Goal: Transaction & Acquisition: Purchase product/service

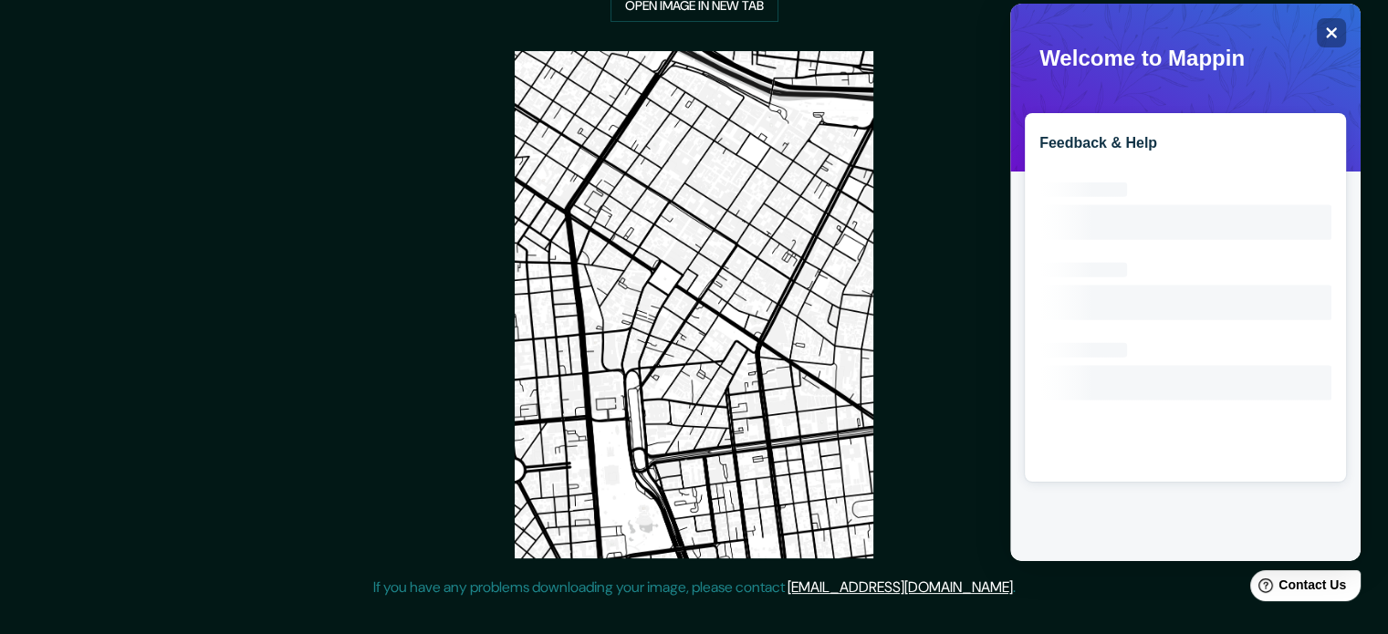
scroll to position [340, 0]
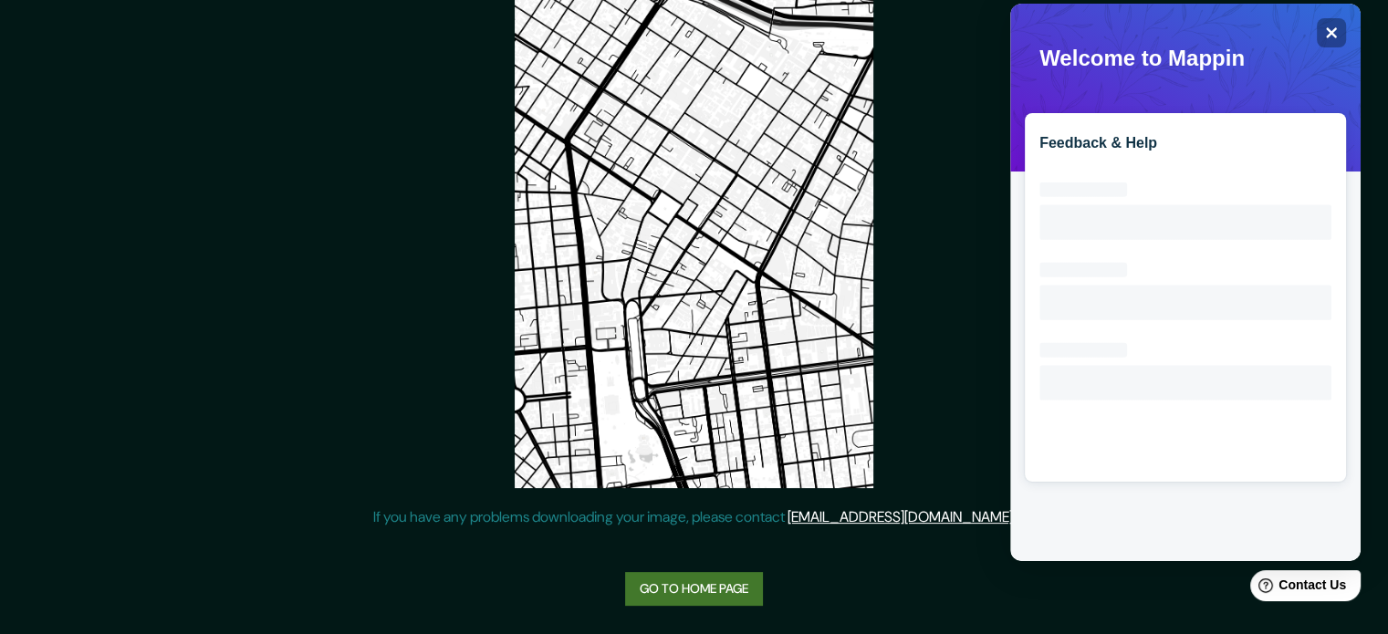
click at [717, 595] on link "Go to home page" at bounding box center [694, 589] width 138 height 34
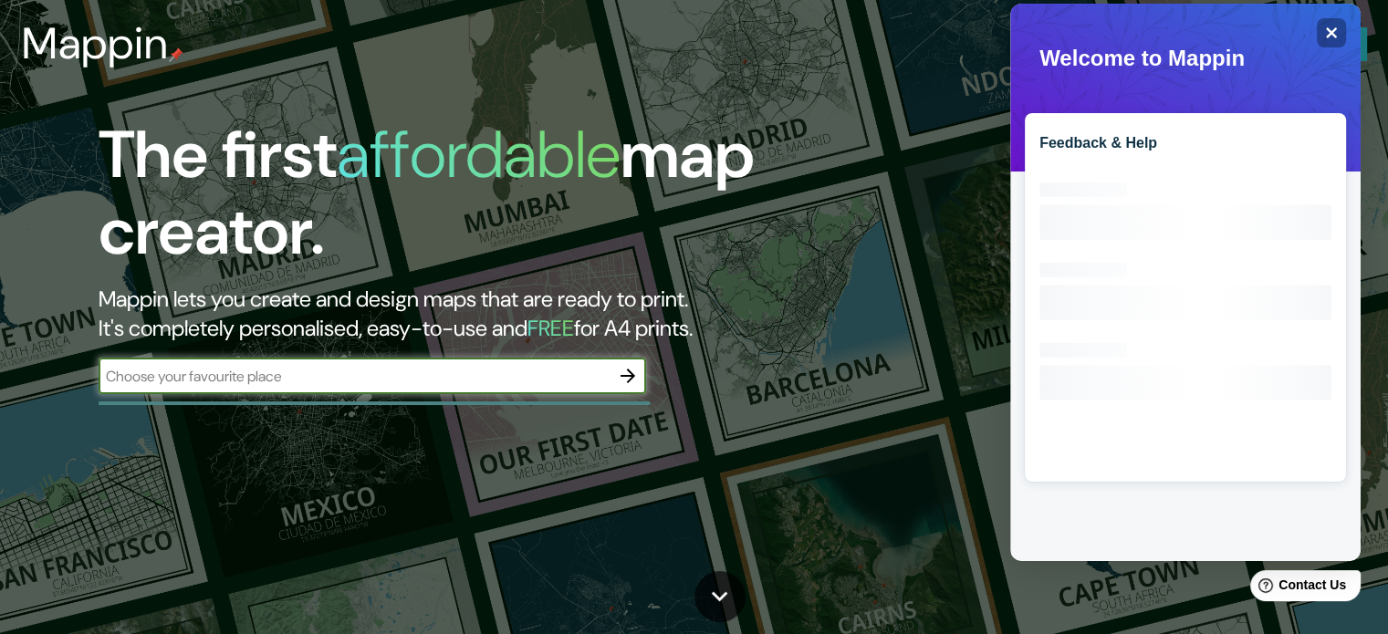
click at [471, 382] on input "text" at bounding box center [354, 376] width 511 height 21
type input "eten"
click at [626, 374] on icon "button" at bounding box center [628, 376] width 22 height 22
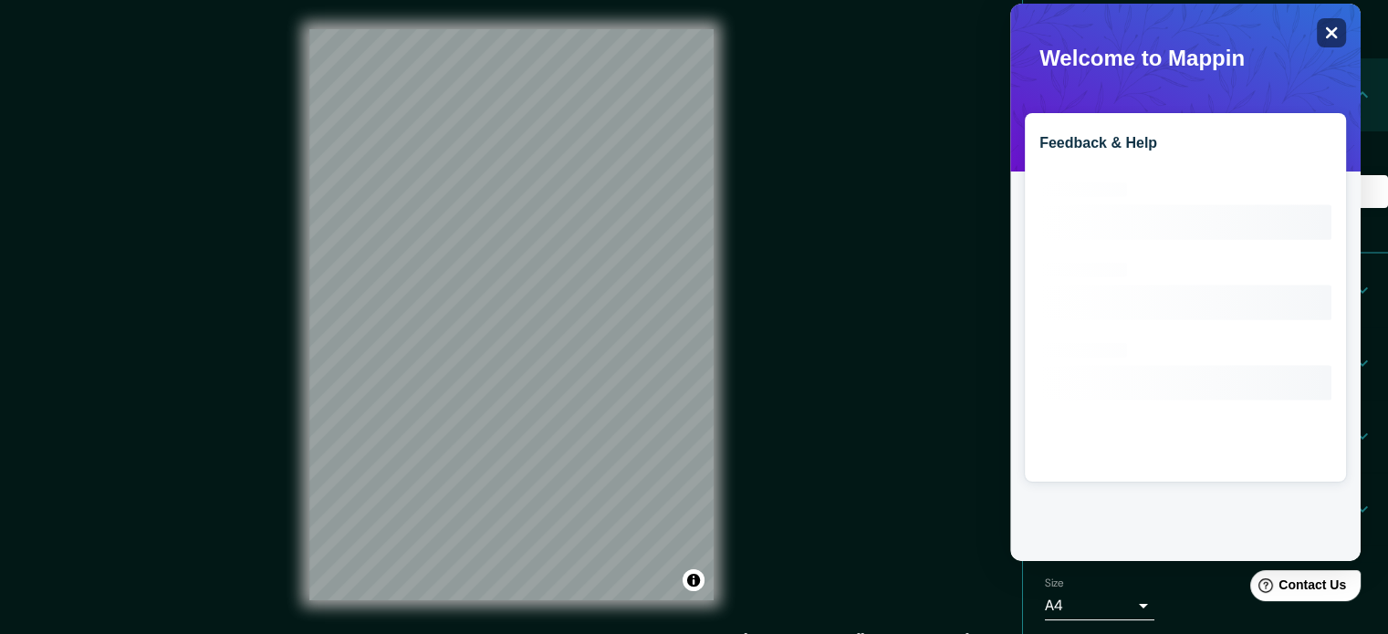
click at [1329, 28] on icon "Close" at bounding box center [1331, 33] width 14 height 14
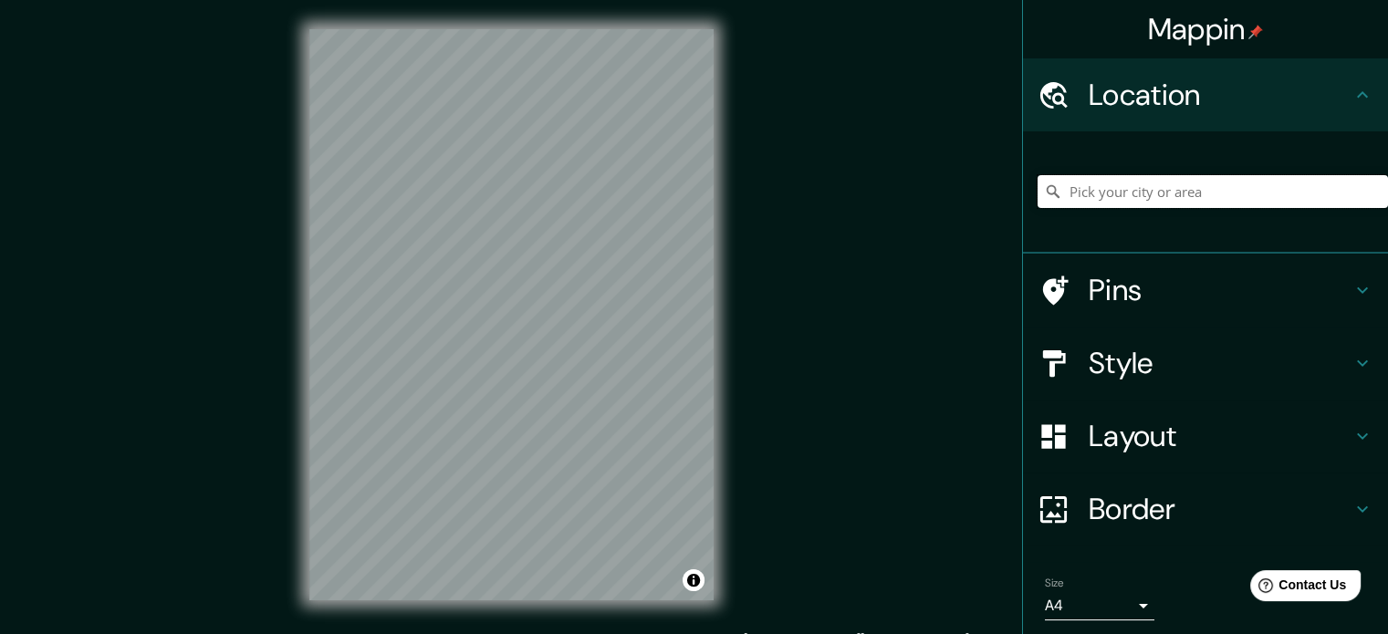
click at [1261, 198] on input "Pick your city or area" at bounding box center [1212, 191] width 350 height 33
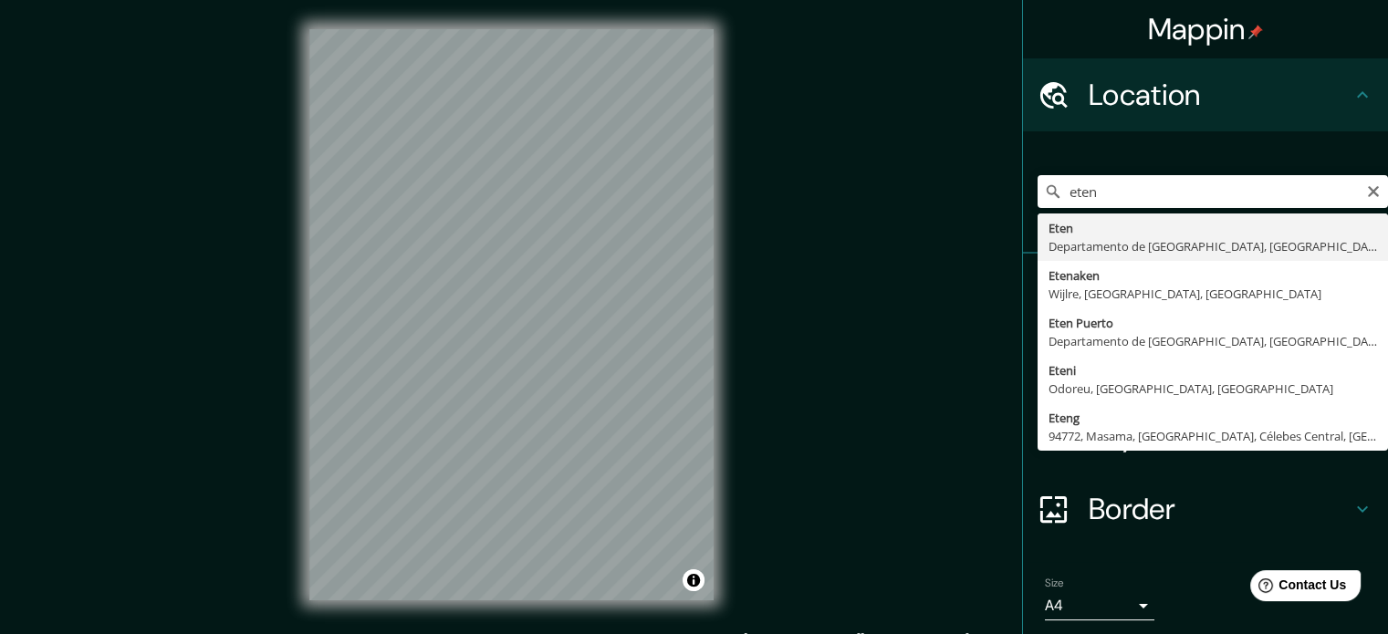
type input "Eten, Departamento de [GEOGRAPHIC_DATA], [GEOGRAPHIC_DATA]"
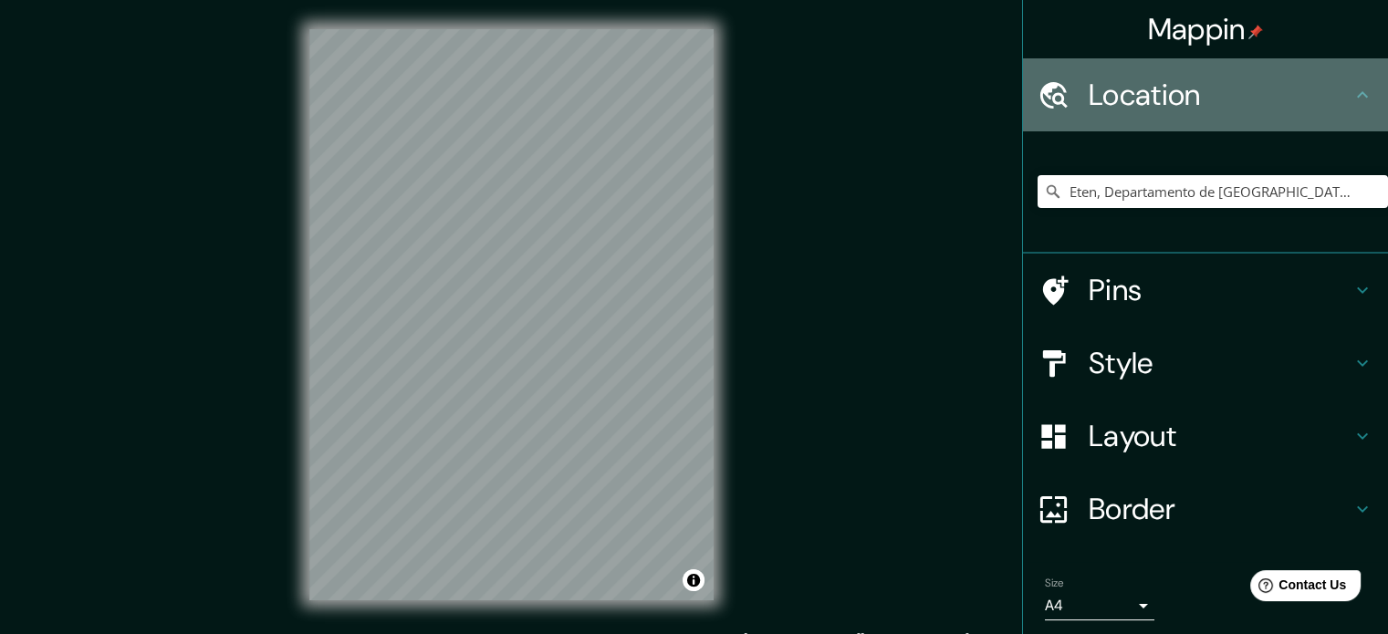
click at [1351, 101] on icon at bounding box center [1362, 95] width 22 height 22
click at [1365, 108] on div "Location" at bounding box center [1205, 94] width 365 height 73
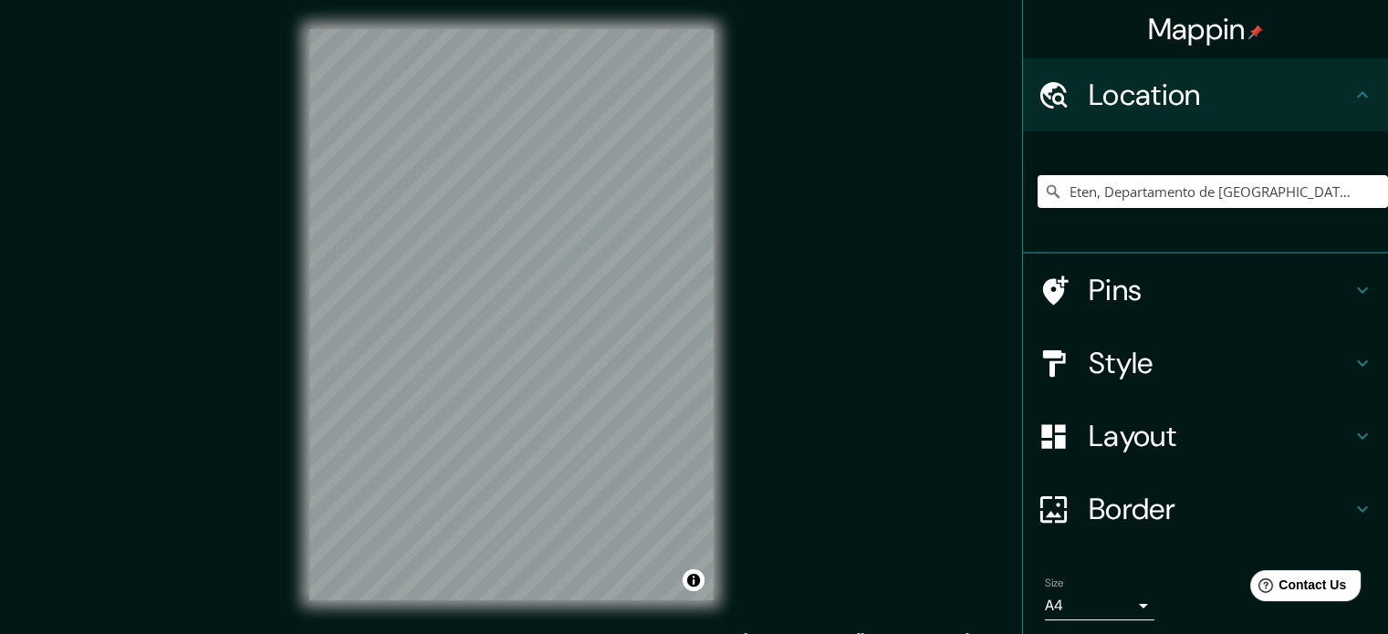
click at [1357, 95] on icon at bounding box center [1362, 95] width 22 height 22
click at [1357, 93] on icon at bounding box center [1362, 94] width 11 height 6
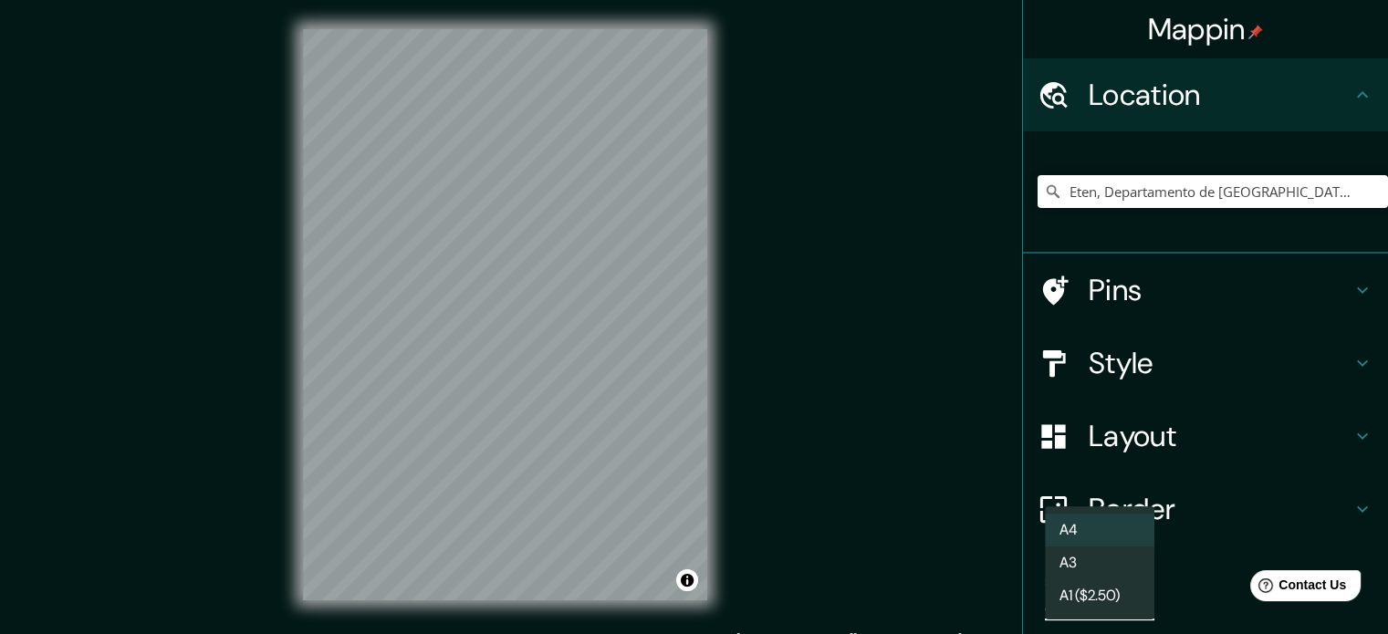
click at [1096, 600] on body "Mappin Location Eten, Departamento de Lambayeque, Perú Pins Style Layout Border…" at bounding box center [694, 317] width 1388 height 634
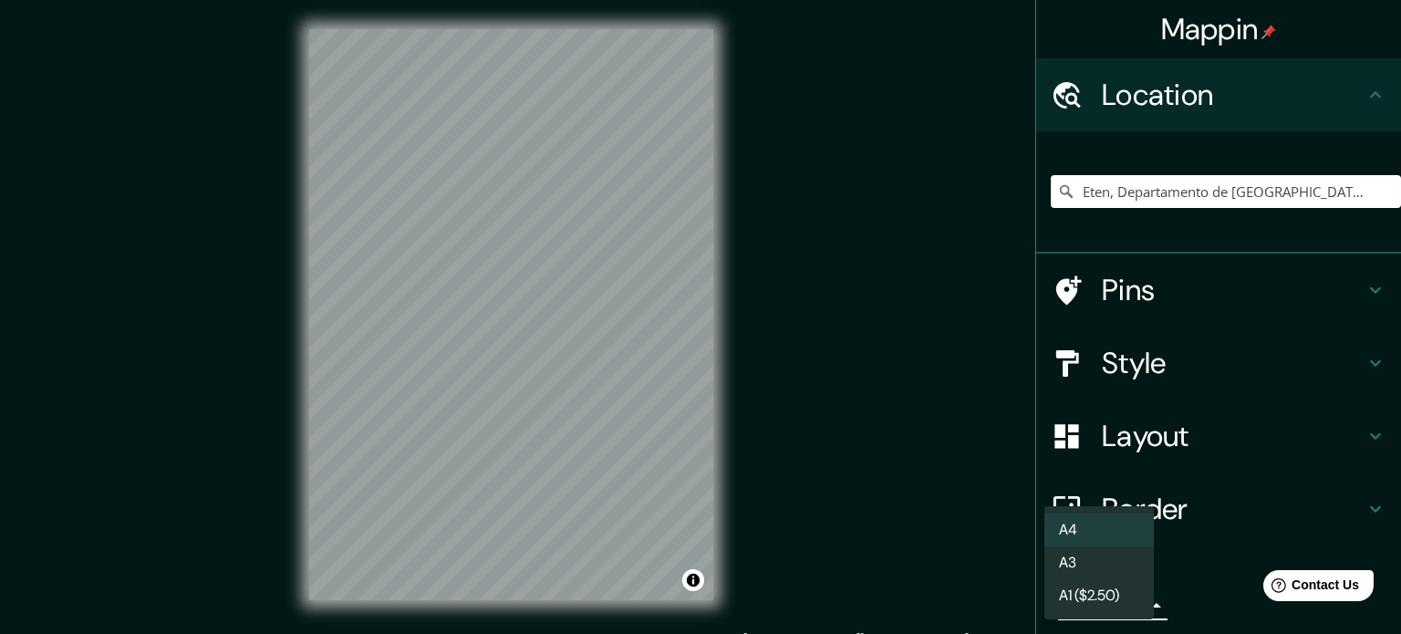
click at [1111, 555] on li "A3" at bounding box center [1099, 562] width 109 height 33
type input "a4"
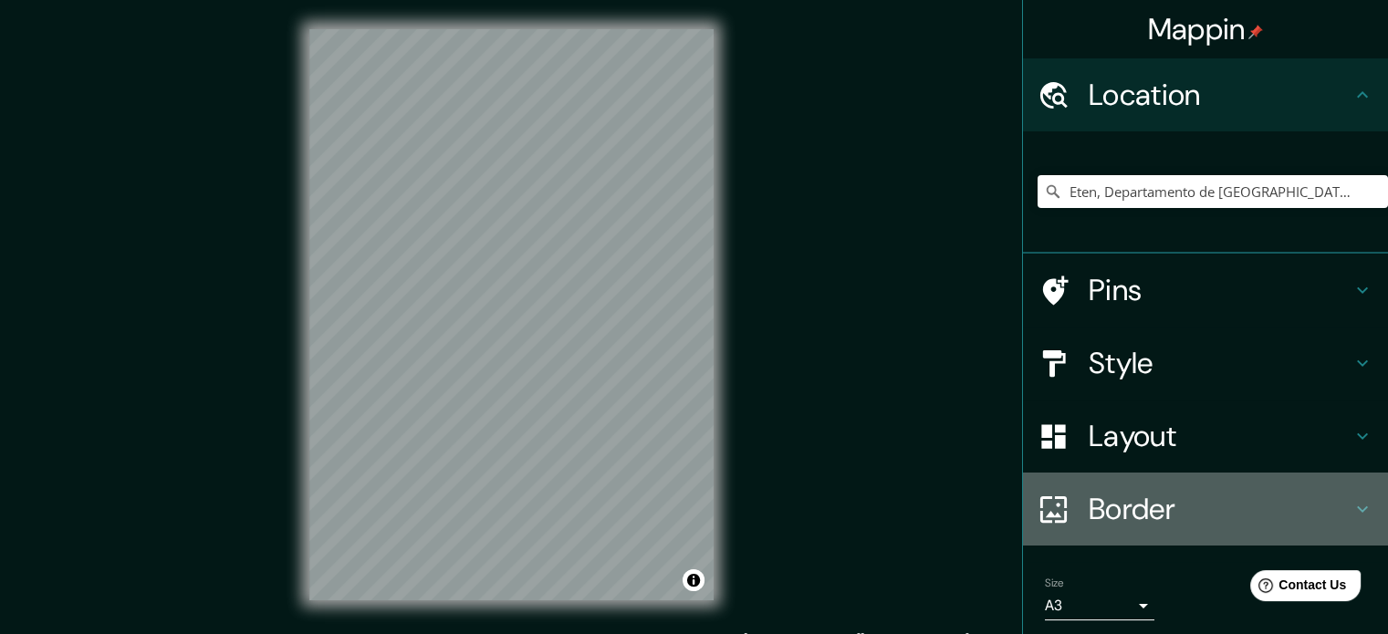
click at [1146, 477] on div "Border" at bounding box center [1205, 509] width 365 height 73
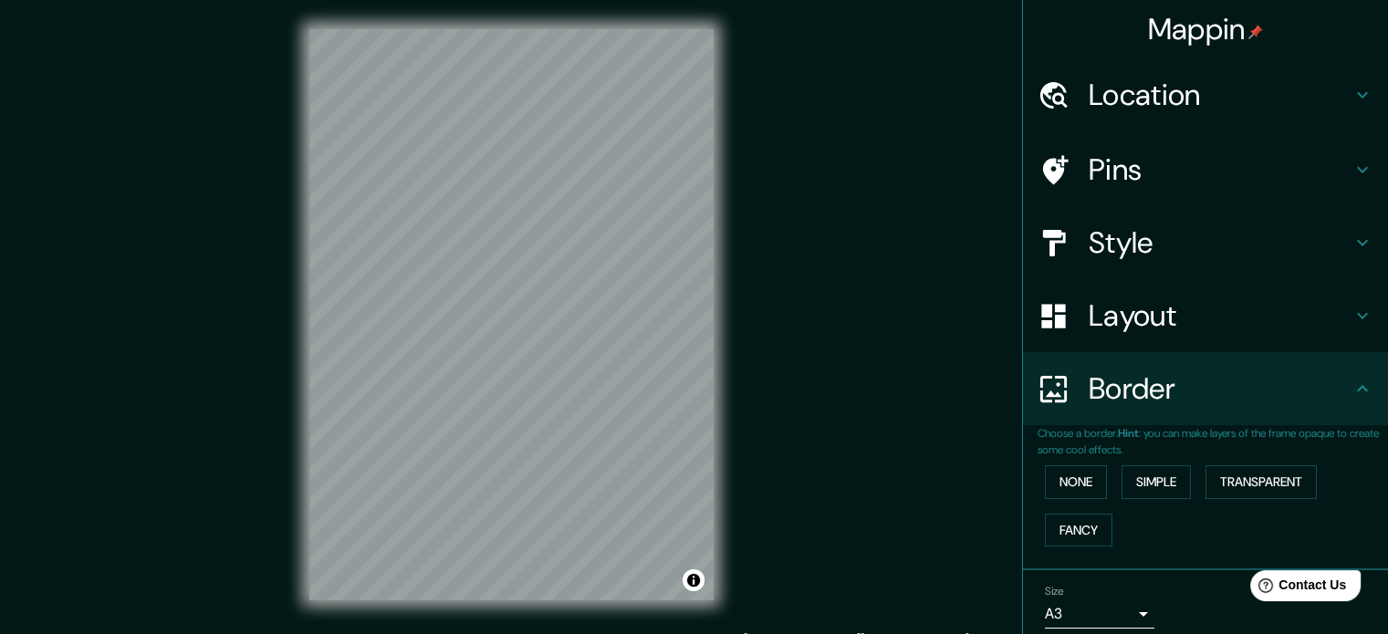
click at [1160, 322] on h4 "Layout" at bounding box center [1219, 315] width 263 height 36
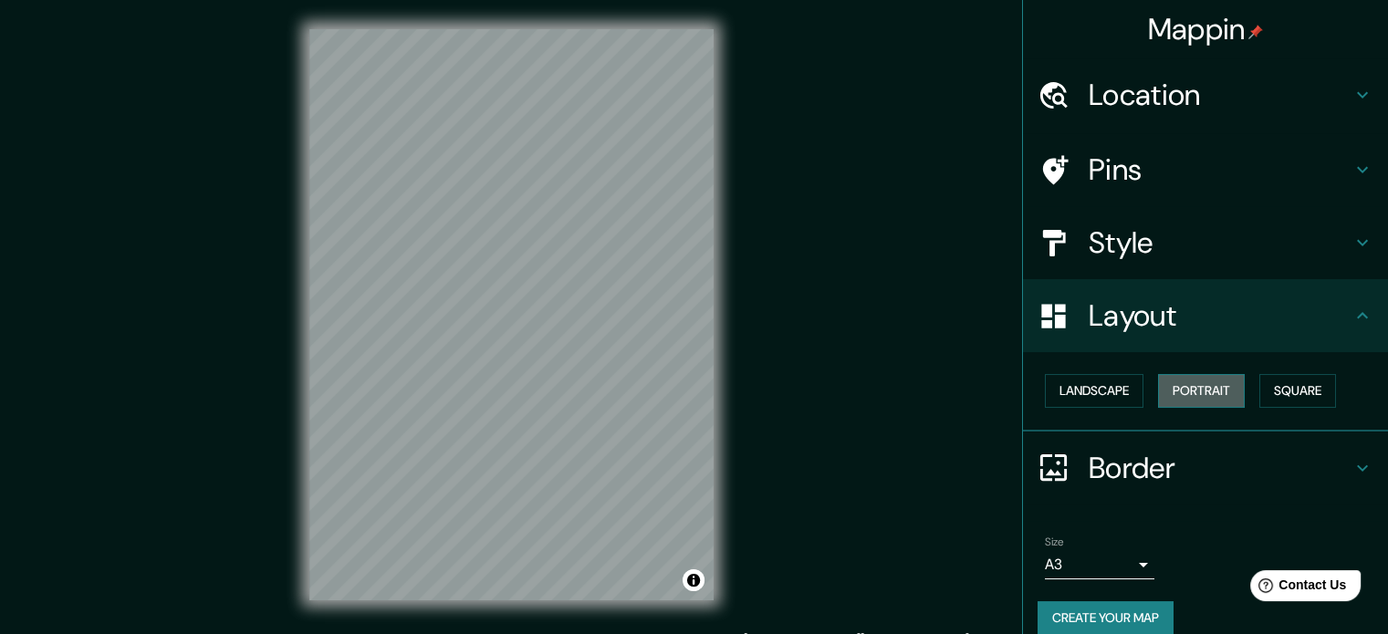
click at [1174, 400] on button "Portrait" at bounding box center [1201, 391] width 87 height 34
click at [1116, 390] on button "Landscape" at bounding box center [1094, 391] width 99 height 34
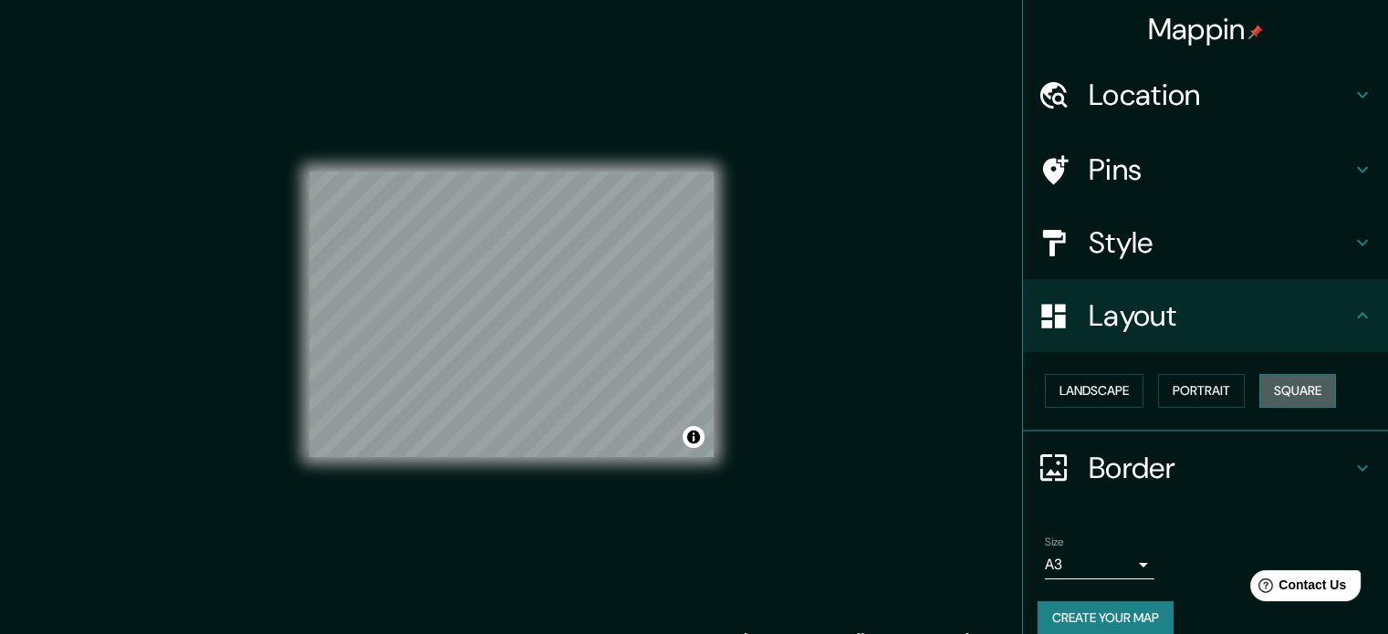
click at [1270, 385] on button "Square" at bounding box center [1297, 391] width 77 height 34
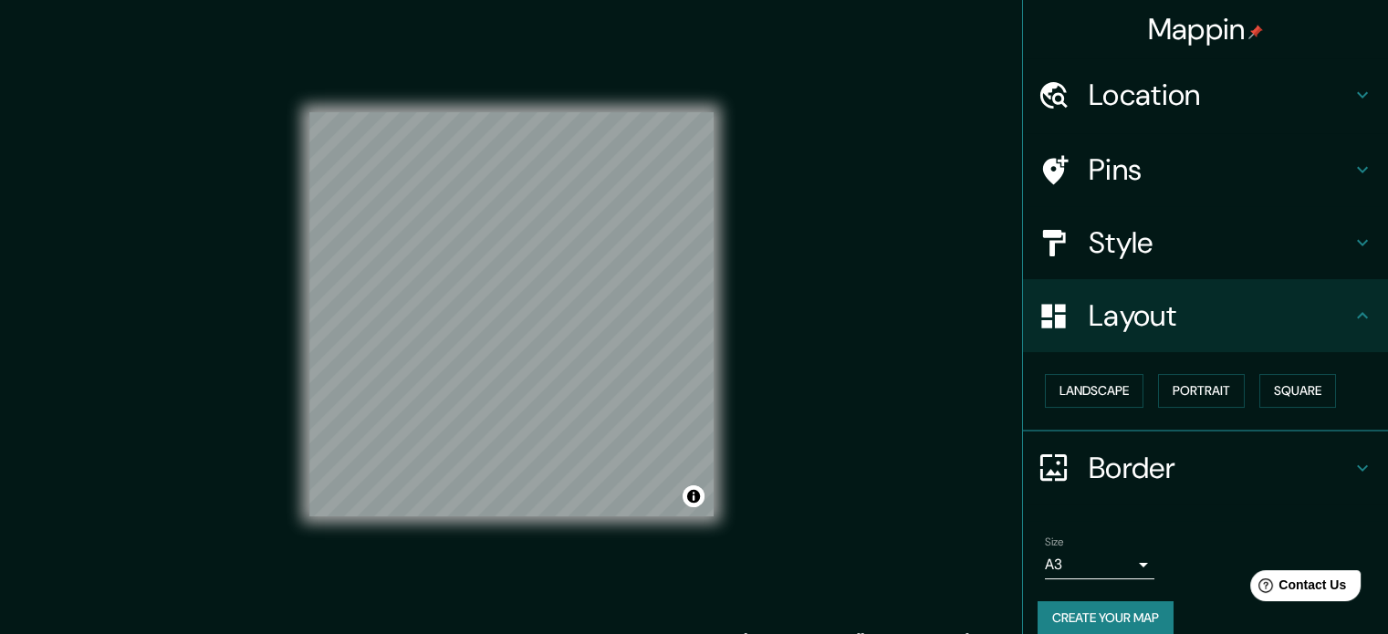
click at [766, 367] on div "Mappin Location Eten, Departamento de Lambayeque, Perú Pins Style Layout Landsc…" at bounding box center [694, 329] width 1388 height 659
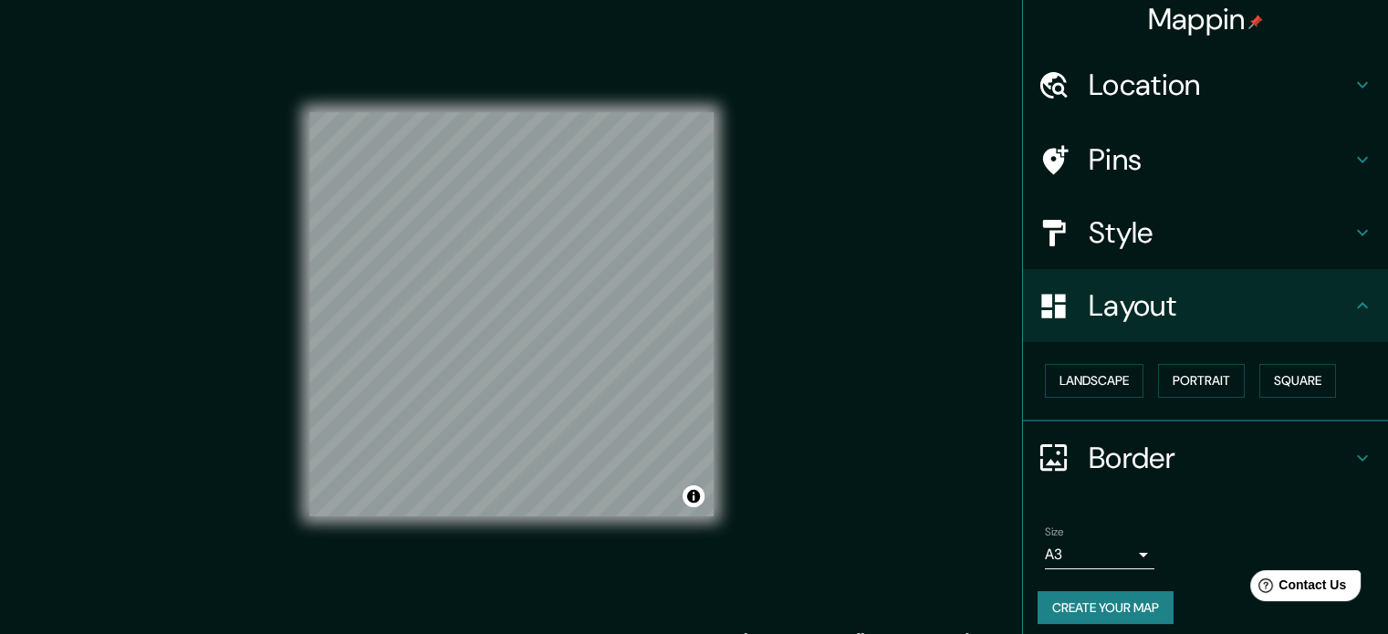
scroll to position [20, 0]
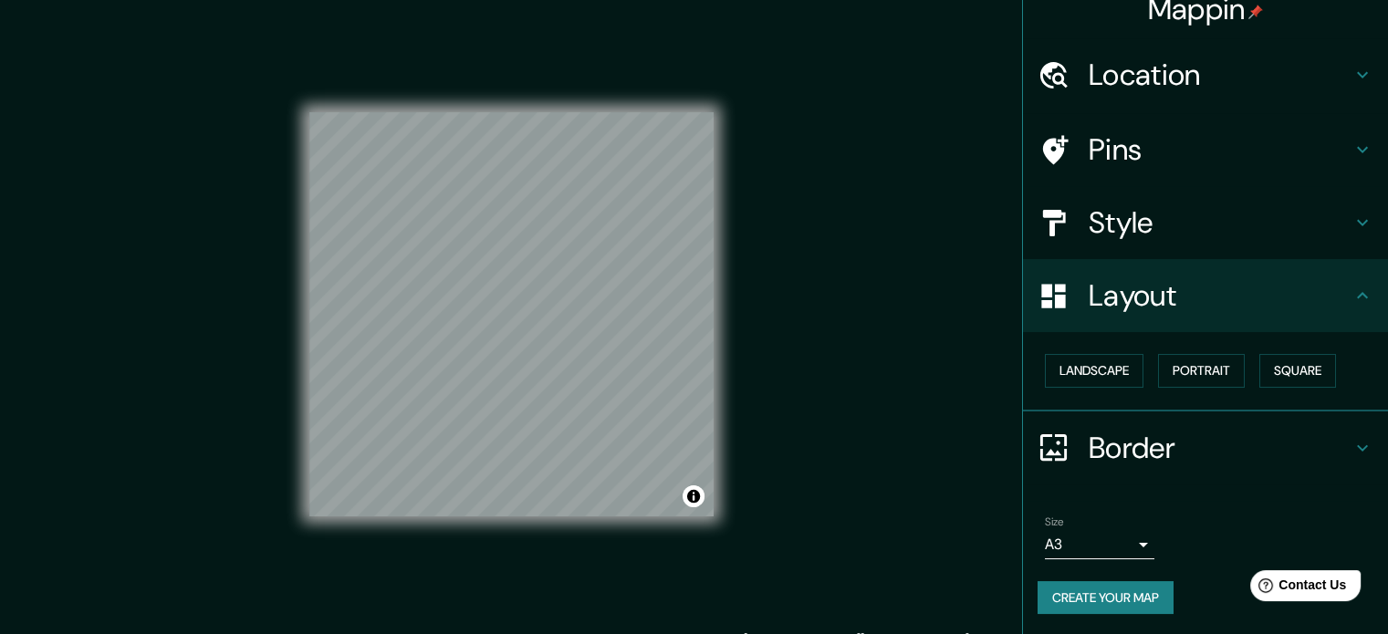
click at [1139, 595] on button "Create your map" at bounding box center [1105, 598] width 136 height 34
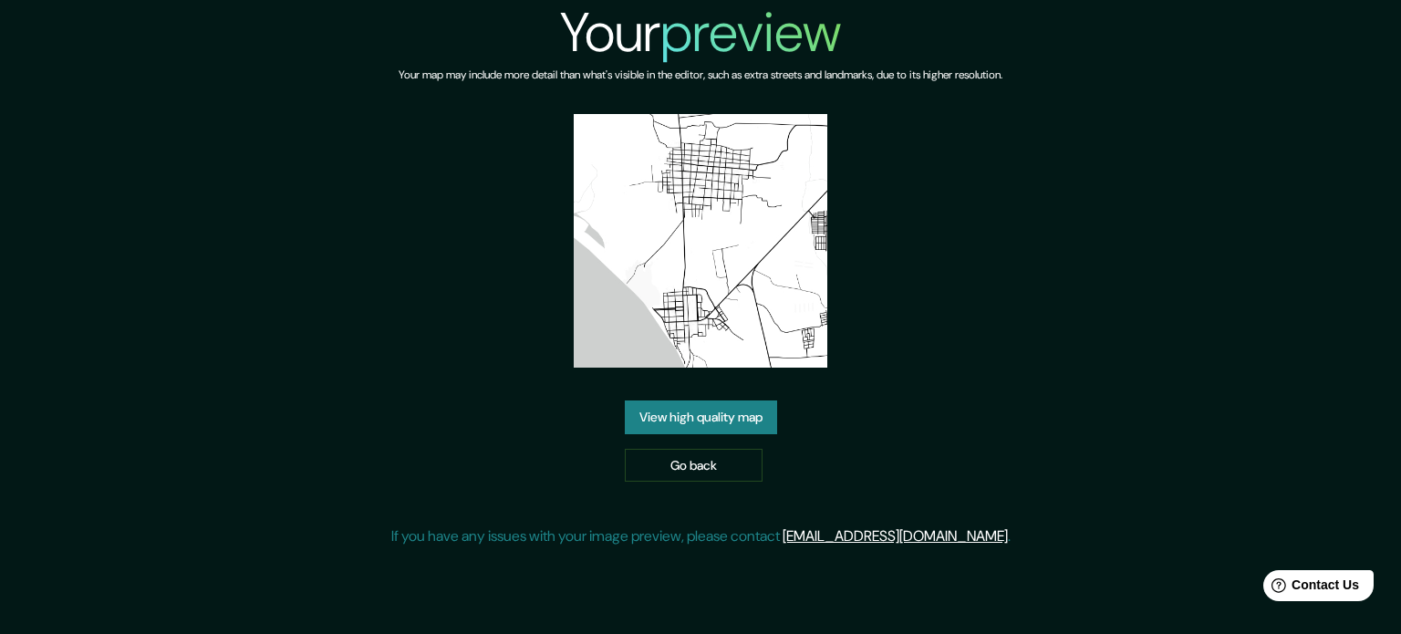
click at [703, 423] on link "View high quality map" at bounding box center [701, 417] width 152 height 34
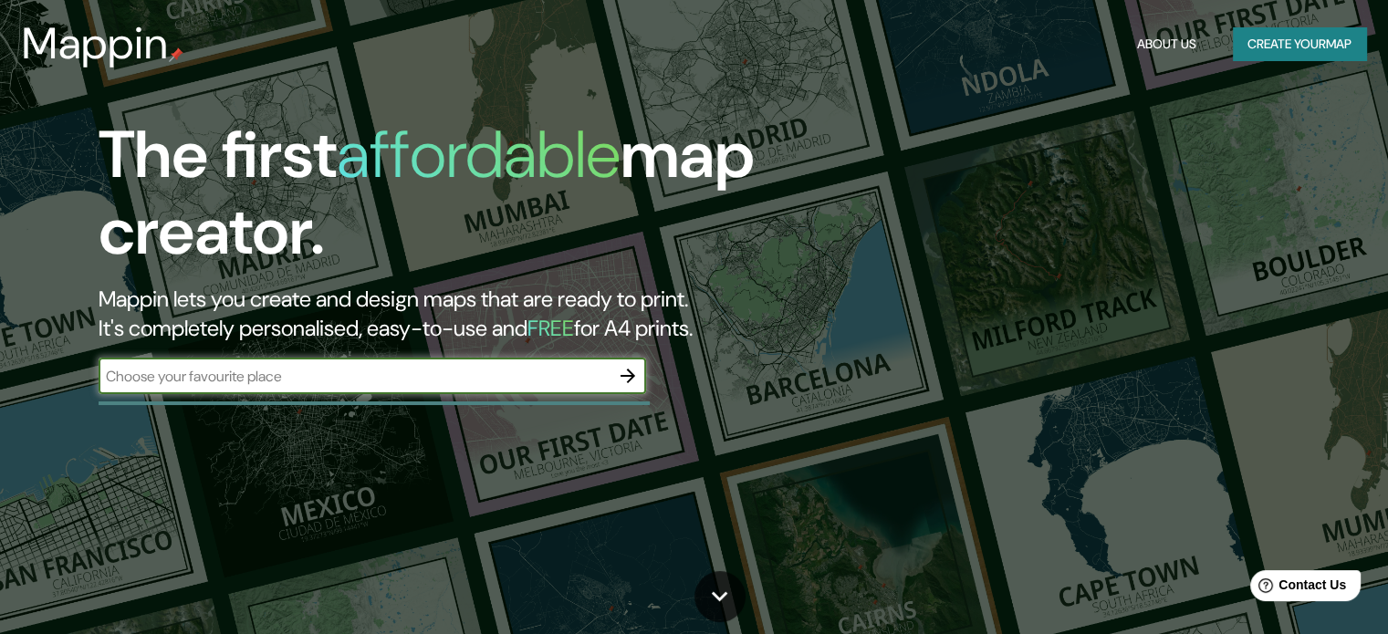
click at [356, 380] on input "text" at bounding box center [354, 376] width 511 height 21
type input "eten"
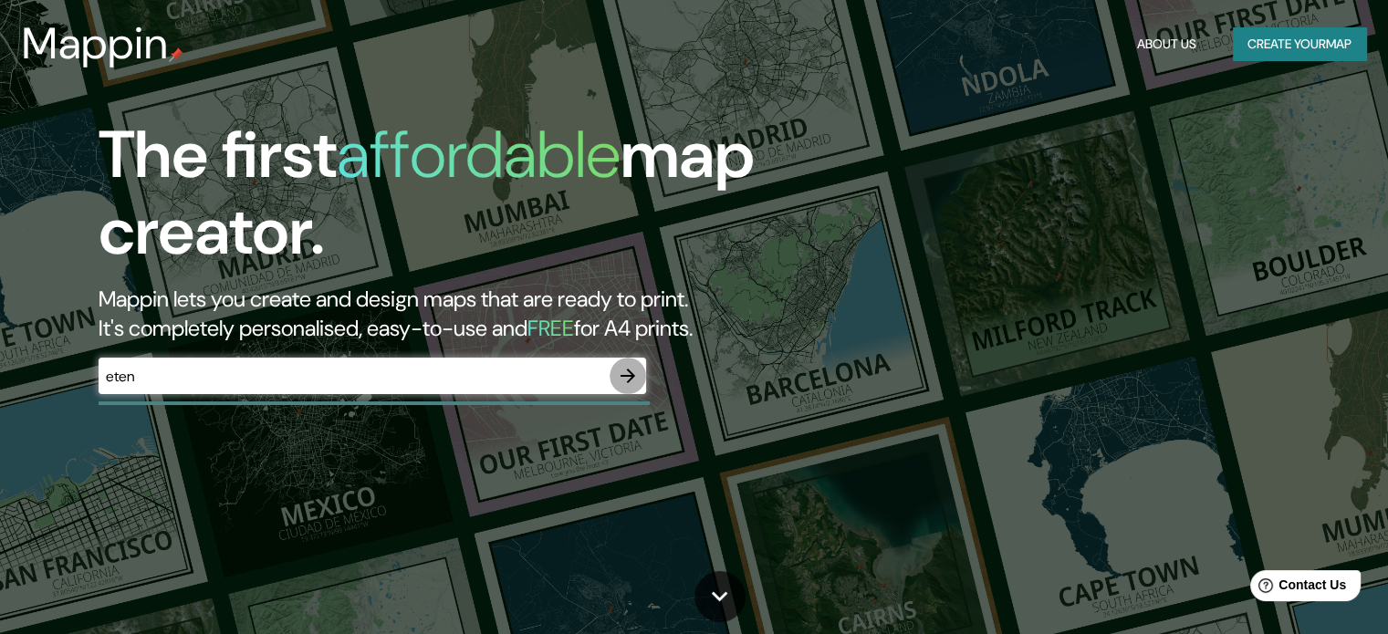
click at [619, 367] on icon "button" at bounding box center [628, 376] width 22 height 22
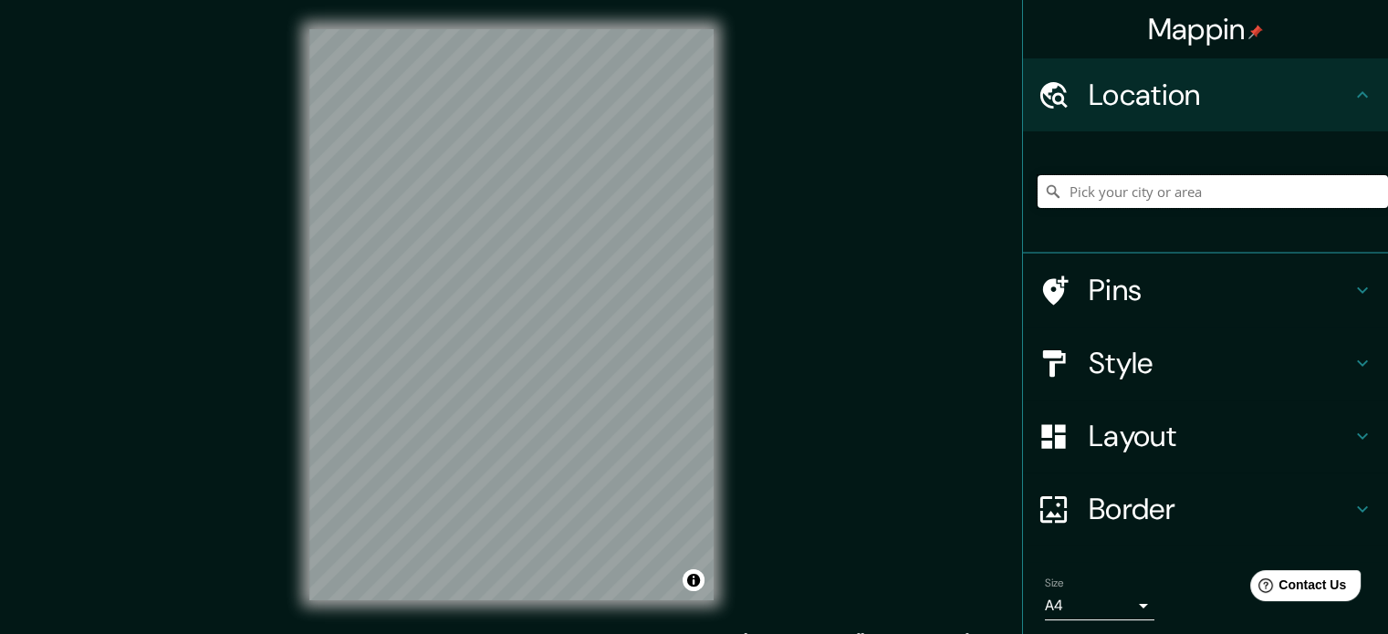
click at [1113, 188] on input "Pick your city or area" at bounding box center [1212, 191] width 350 height 33
type input "Eten, Departamento de [GEOGRAPHIC_DATA], [GEOGRAPHIC_DATA]"
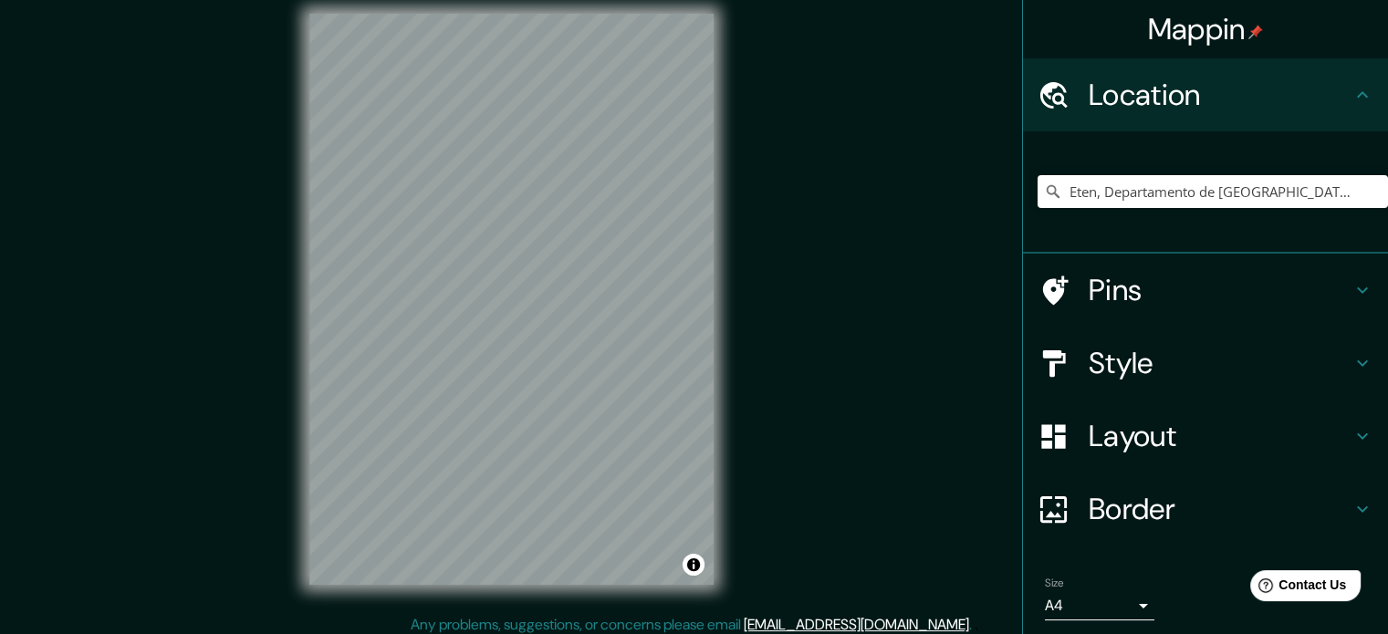
scroll to position [24, 0]
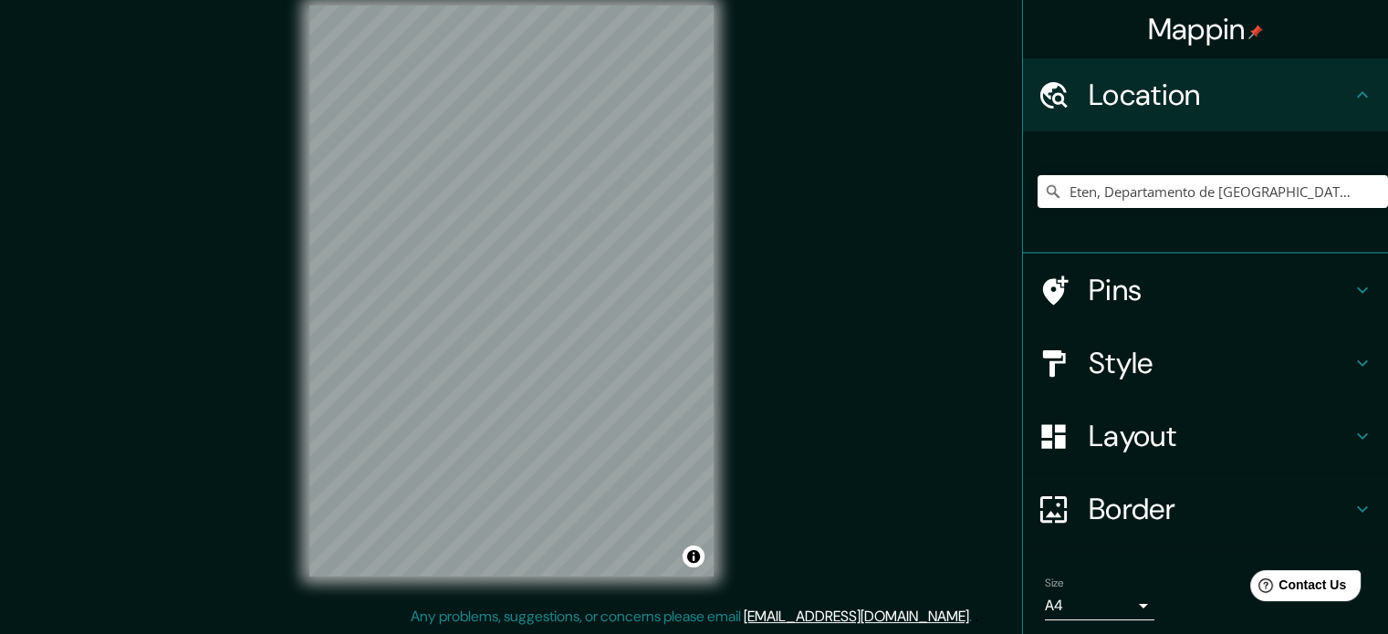
click at [1177, 442] on h4 "Layout" at bounding box center [1219, 436] width 263 height 36
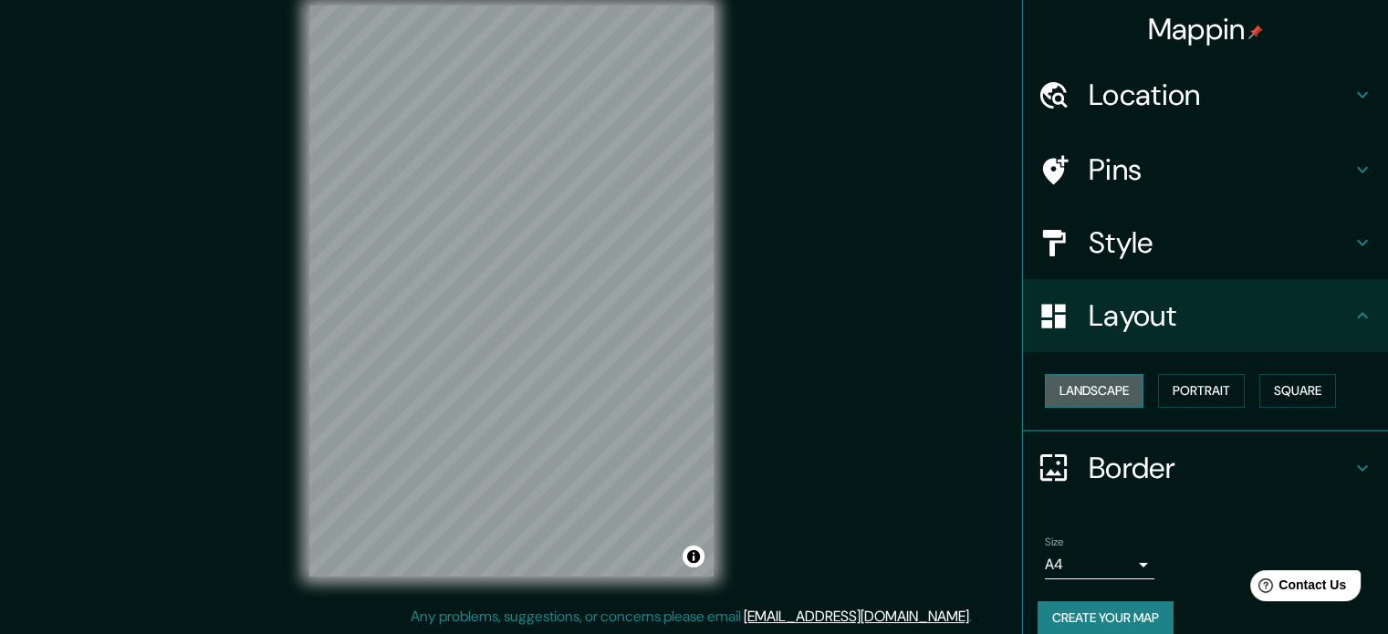
click at [1106, 374] on button "Landscape" at bounding box center [1094, 391] width 99 height 34
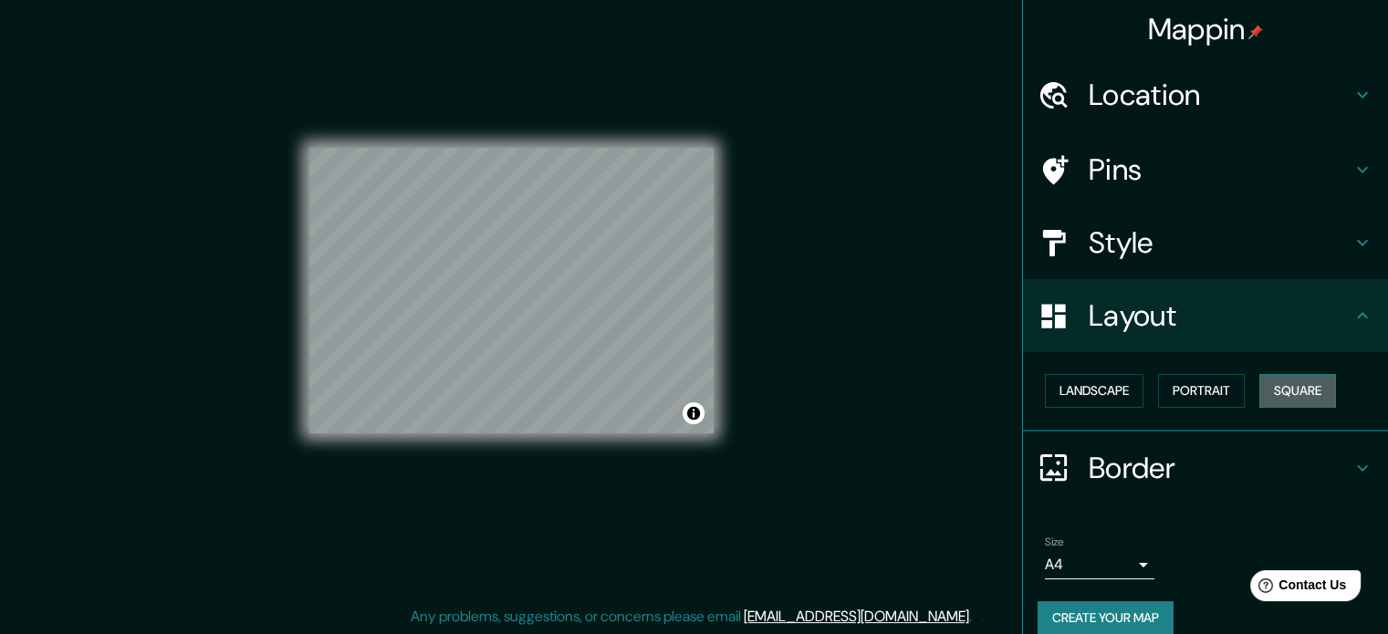
click at [1295, 389] on button "Square" at bounding box center [1297, 391] width 77 height 34
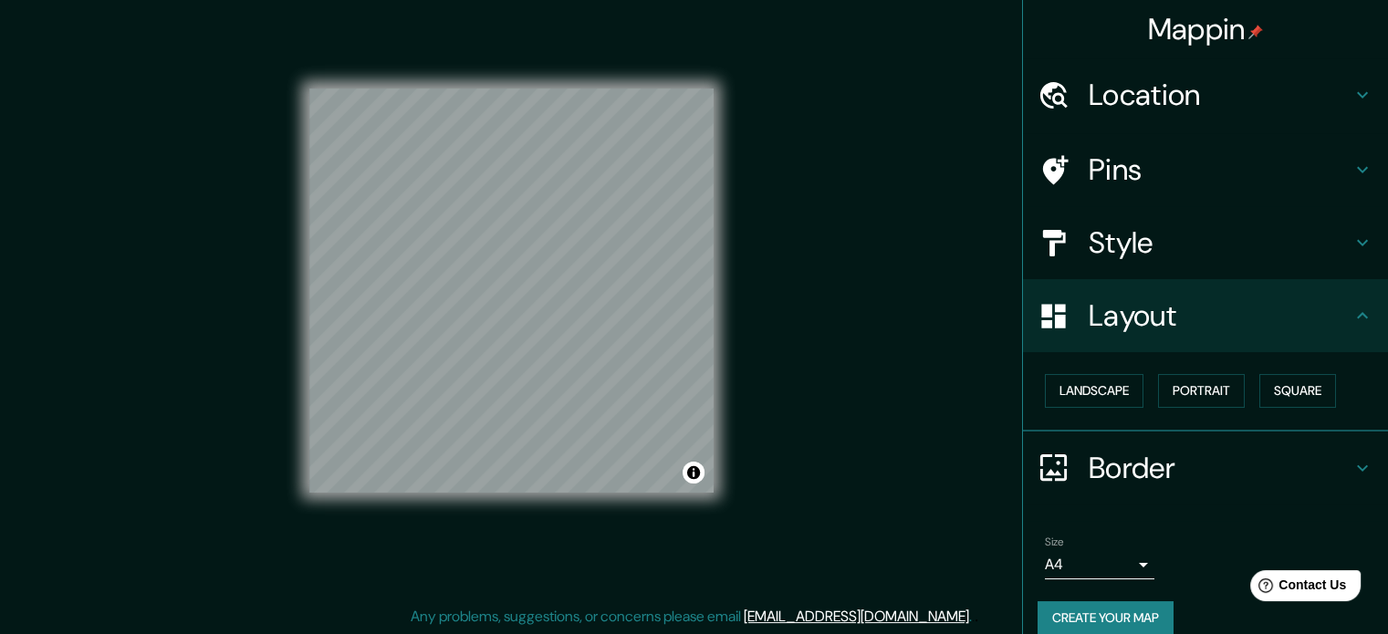
click at [1090, 558] on body "Mappin Location Eten, Departamento de Lambayeque, Perú Eten Departamento de Lam…" at bounding box center [694, 293] width 1388 height 634
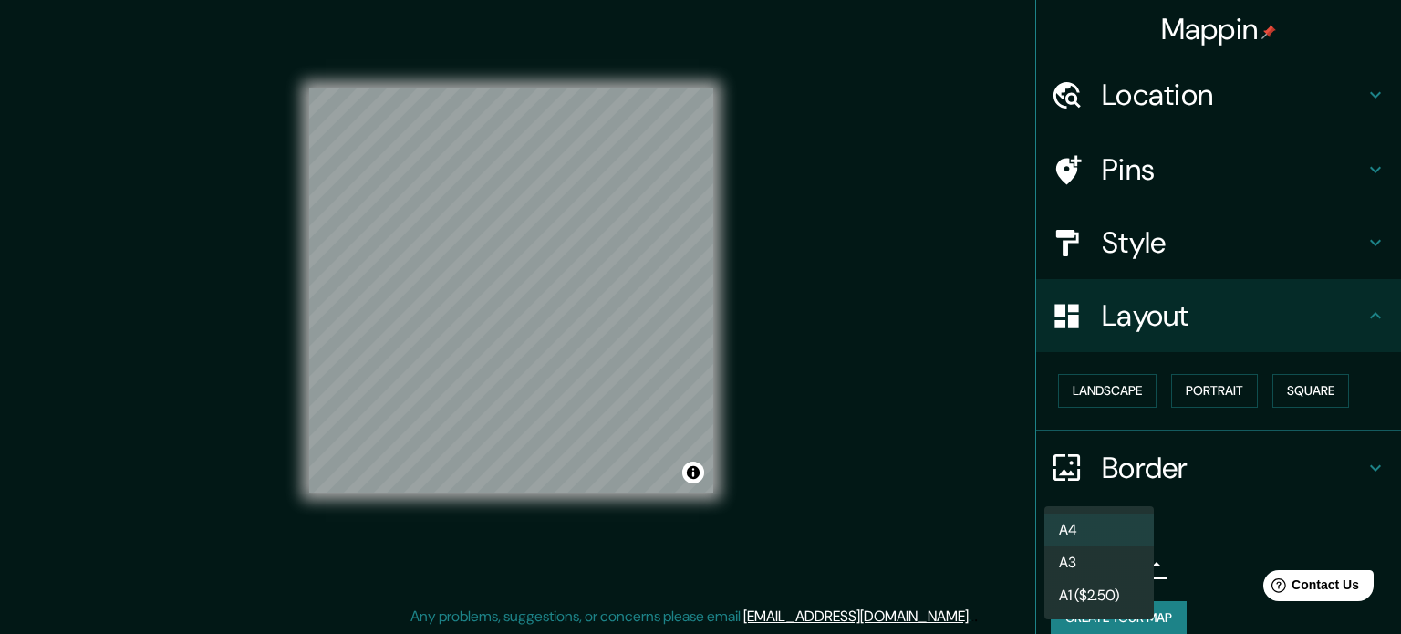
click at [1087, 553] on li "A3" at bounding box center [1099, 562] width 109 height 33
type input "a4"
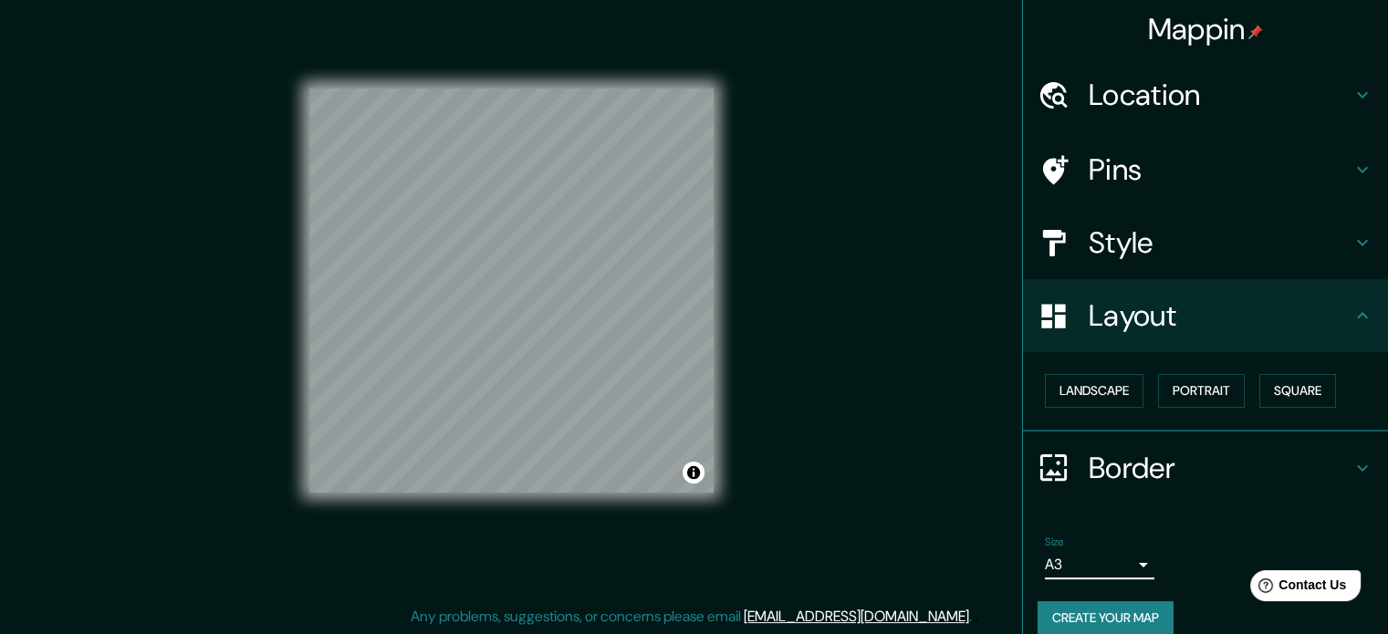
click at [1113, 603] on button "Create your map" at bounding box center [1105, 618] width 136 height 34
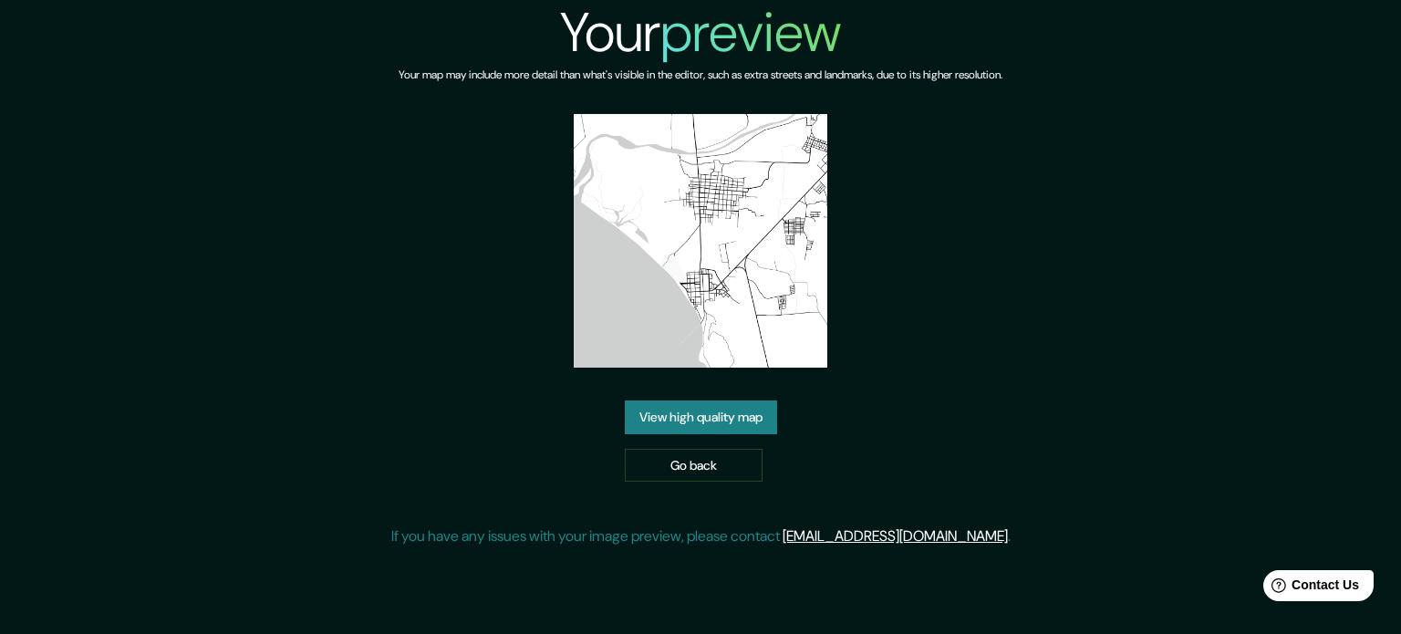
click at [705, 425] on link "View high quality map" at bounding box center [701, 417] width 152 height 34
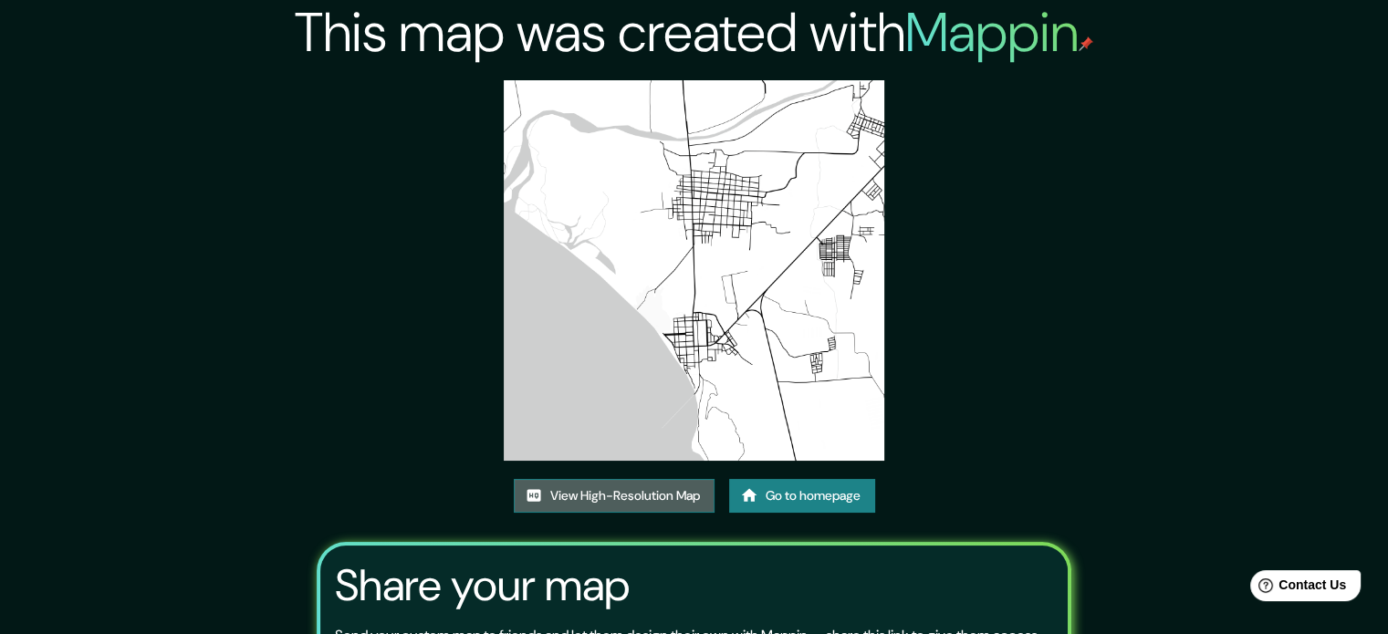
click at [642, 504] on link "View High-Resolution Map" at bounding box center [614, 496] width 201 height 34
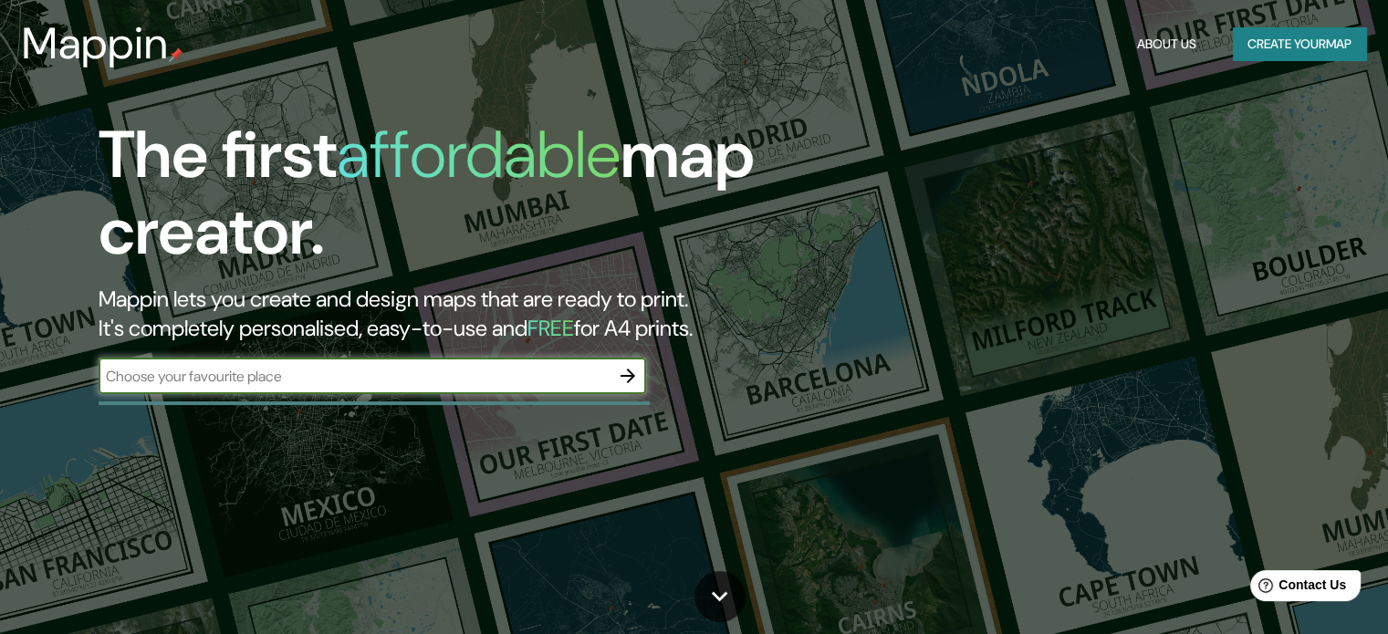
click at [267, 383] on input "text" at bounding box center [354, 376] width 511 height 21
type input "eten"
click at [635, 375] on icon "button" at bounding box center [628, 376] width 22 height 22
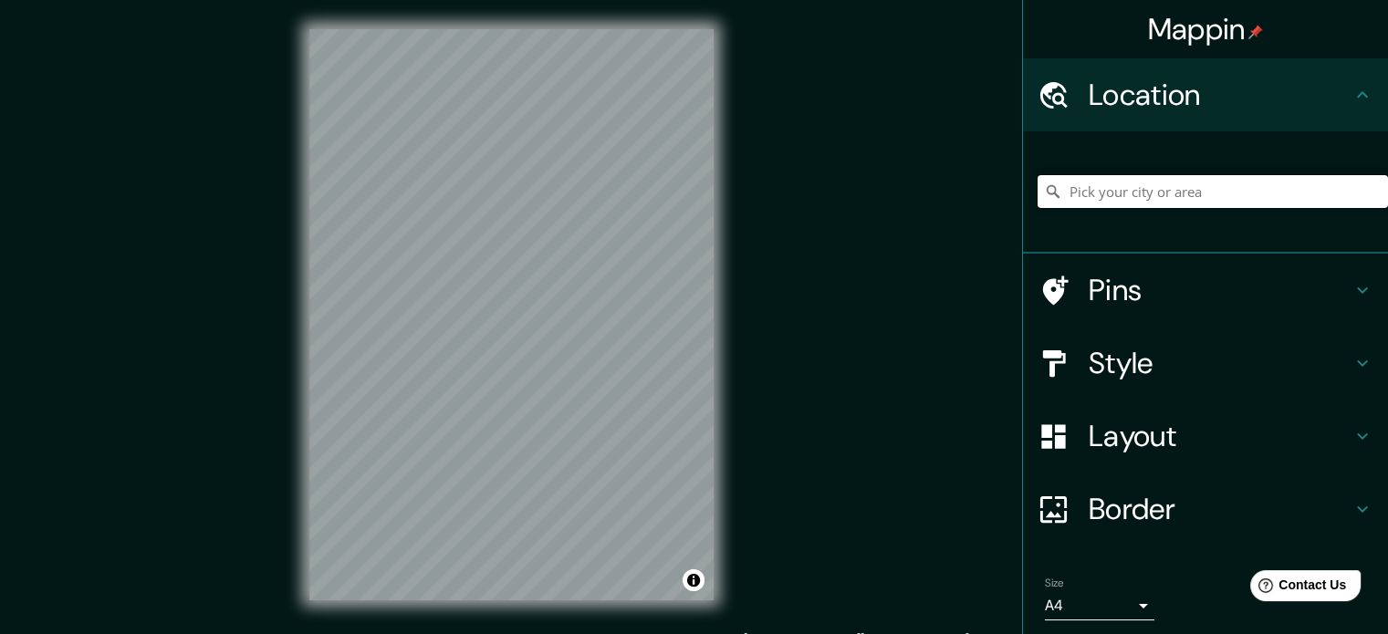
click at [1073, 195] on input "Pick your city or area" at bounding box center [1212, 191] width 350 height 33
type input "Eten, Departamento de [GEOGRAPHIC_DATA], [GEOGRAPHIC_DATA]"
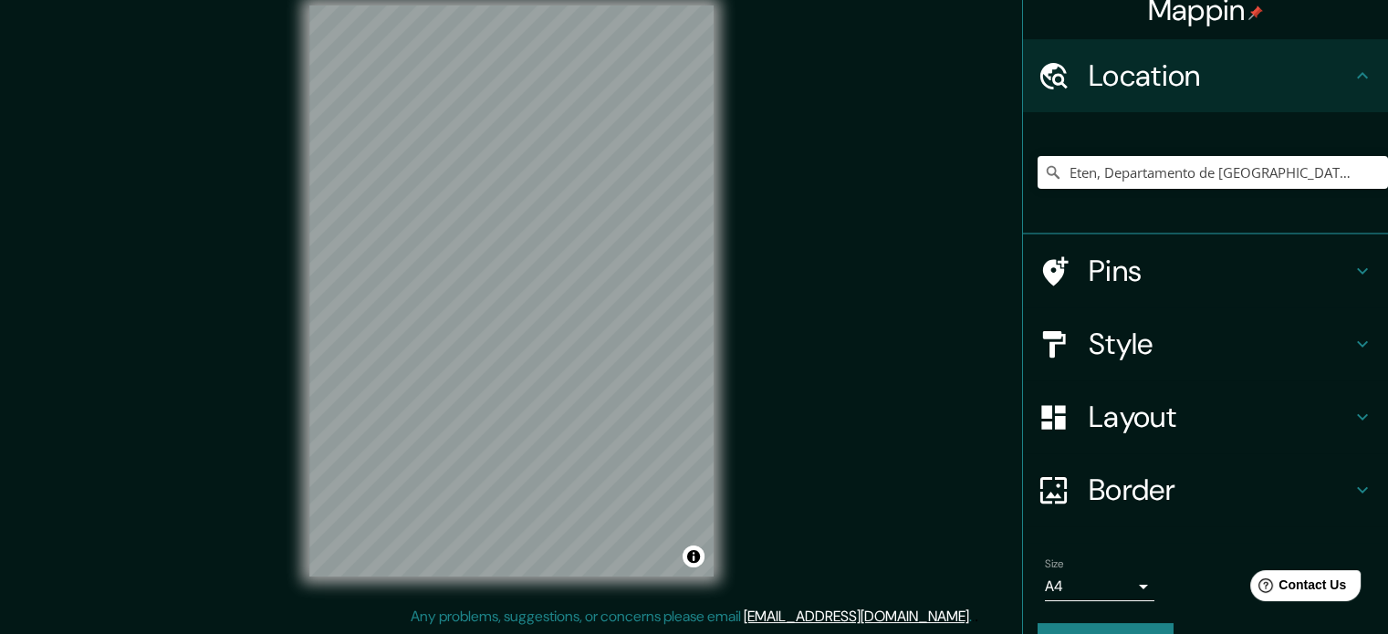
scroll to position [62, 0]
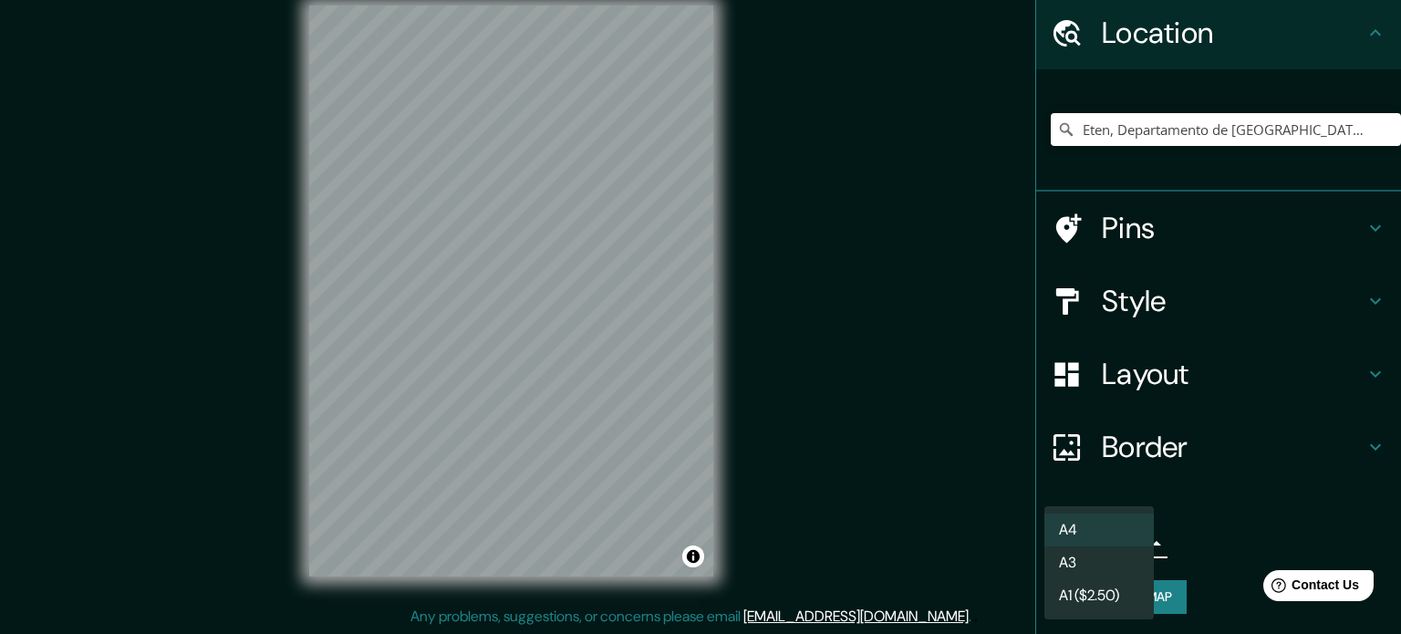
click at [1106, 552] on body "Mappin Location [GEOGRAPHIC_DATA], [GEOGRAPHIC_DATA], [GEOGRAPHIC_DATA] [GEOGRA…" at bounding box center [700, 293] width 1401 height 634
click at [1106, 572] on li "A3" at bounding box center [1099, 562] width 109 height 33
type input "a4"
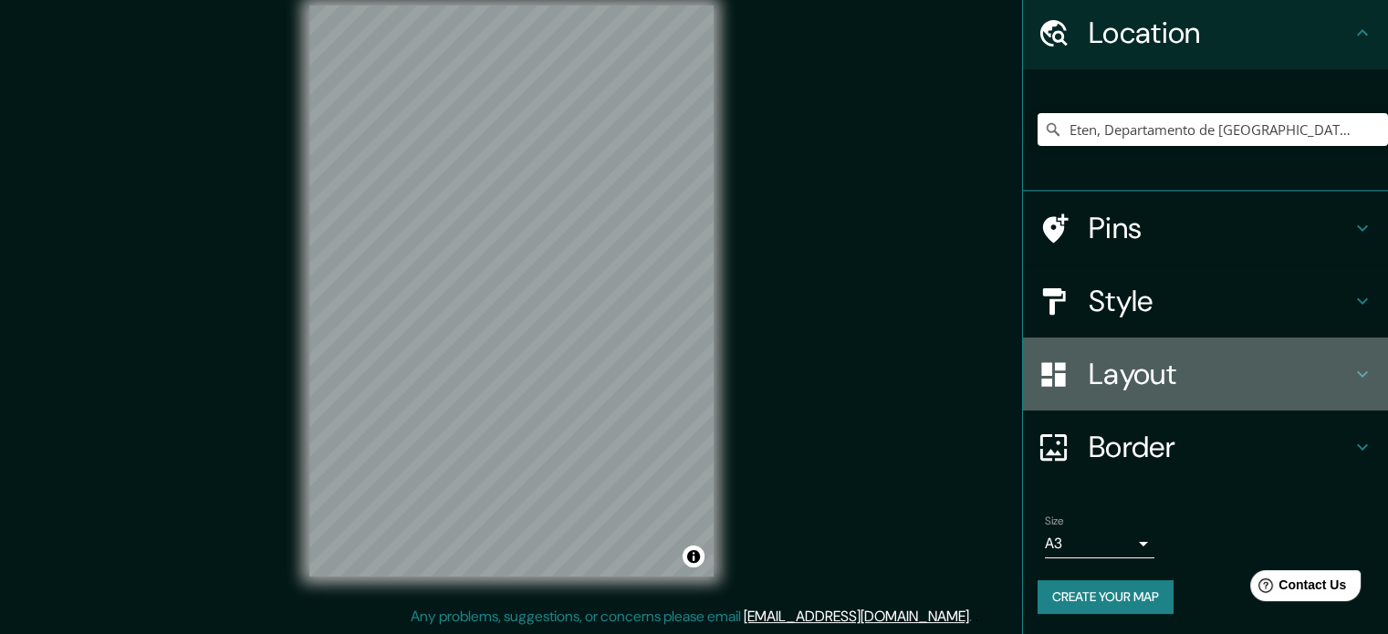
click at [1122, 391] on h4 "Layout" at bounding box center [1219, 374] width 263 height 36
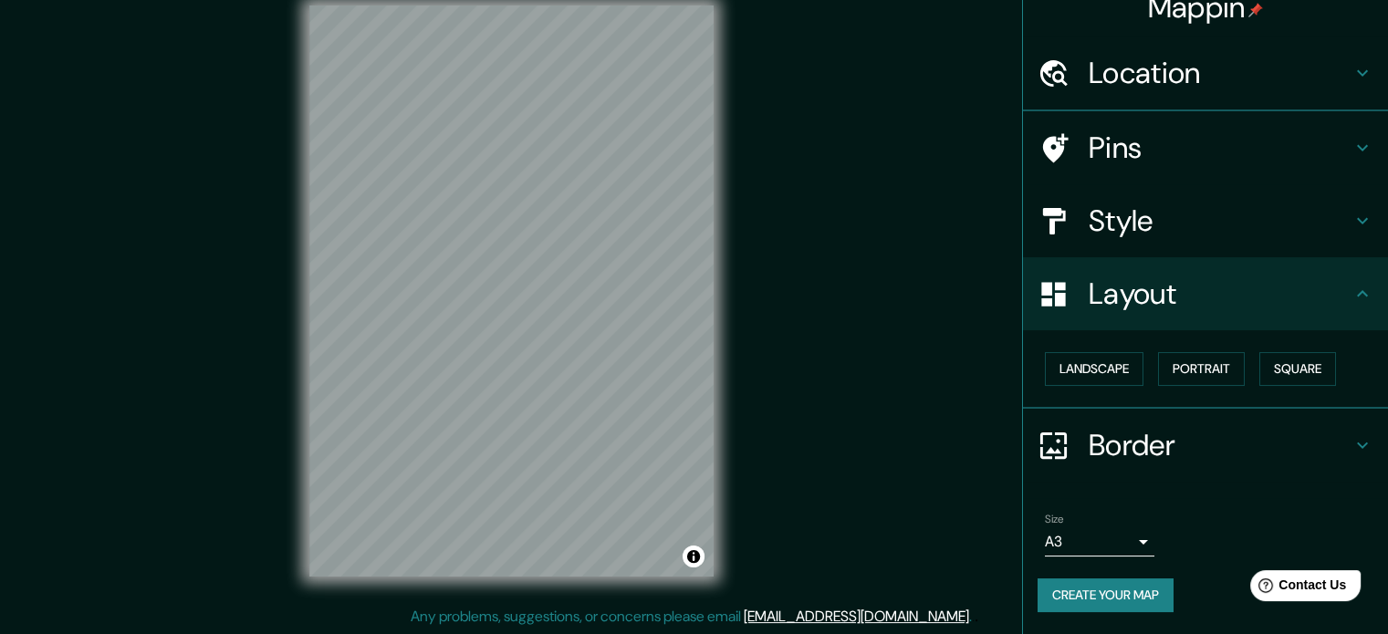
scroll to position [20, 0]
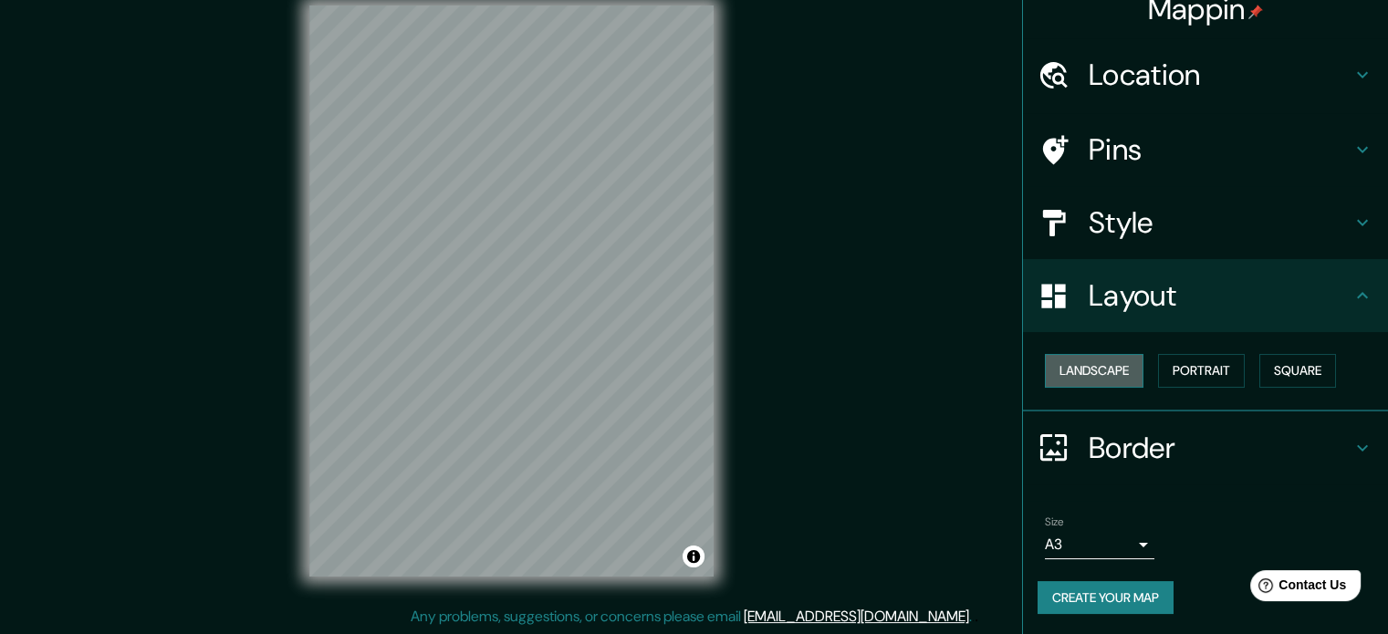
click at [1106, 372] on button "Landscape" at bounding box center [1094, 371] width 99 height 34
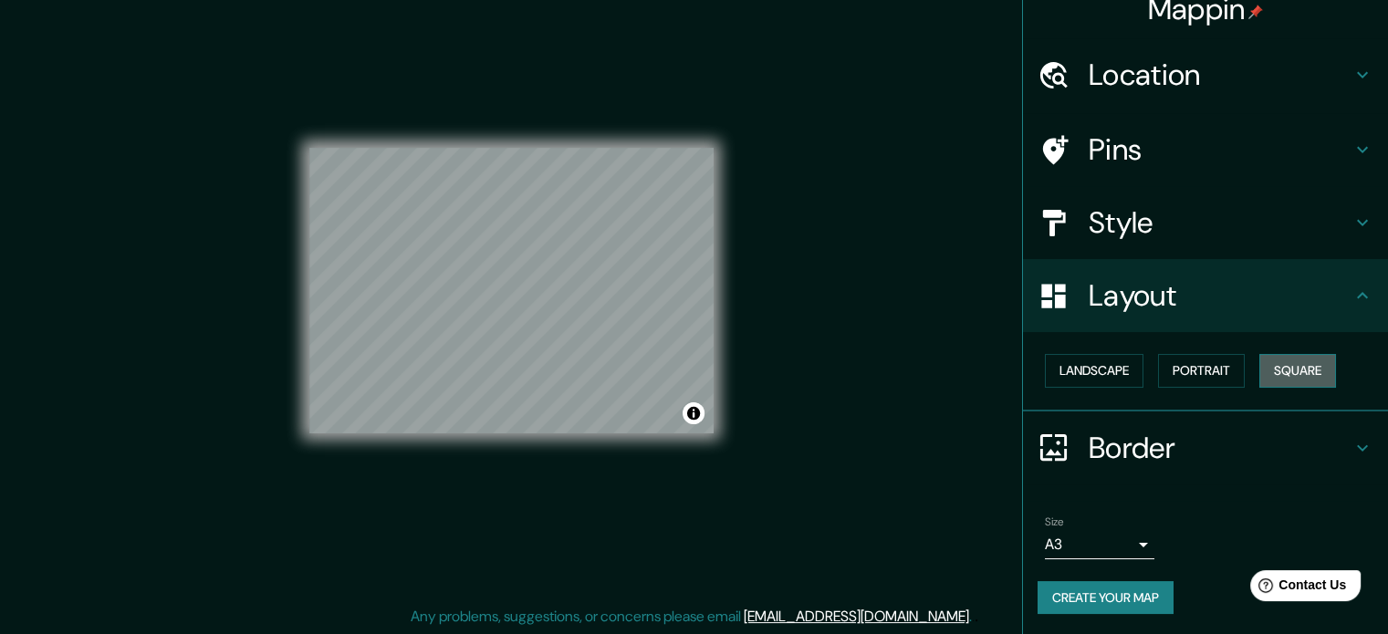
click at [1301, 358] on button "Square" at bounding box center [1297, 371] width 77 height 34
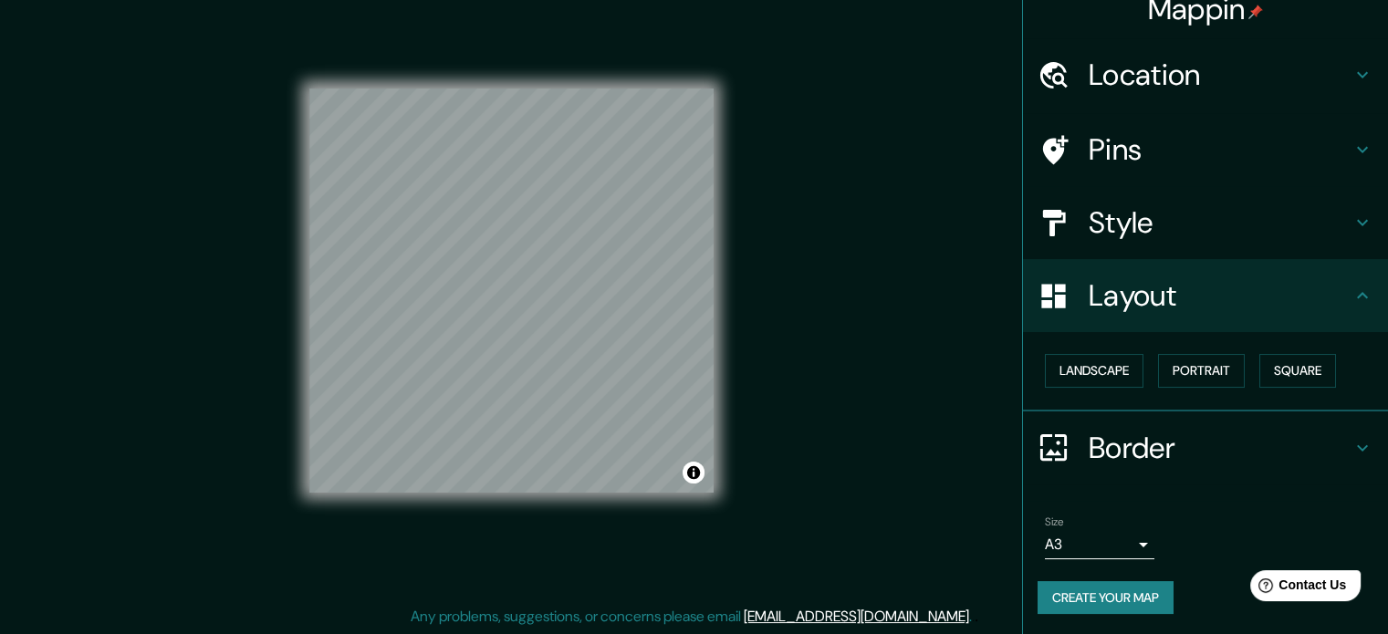
click at [1135, 583] on button "Create your map" at bounding box center [1105, 598] width 136 height 34
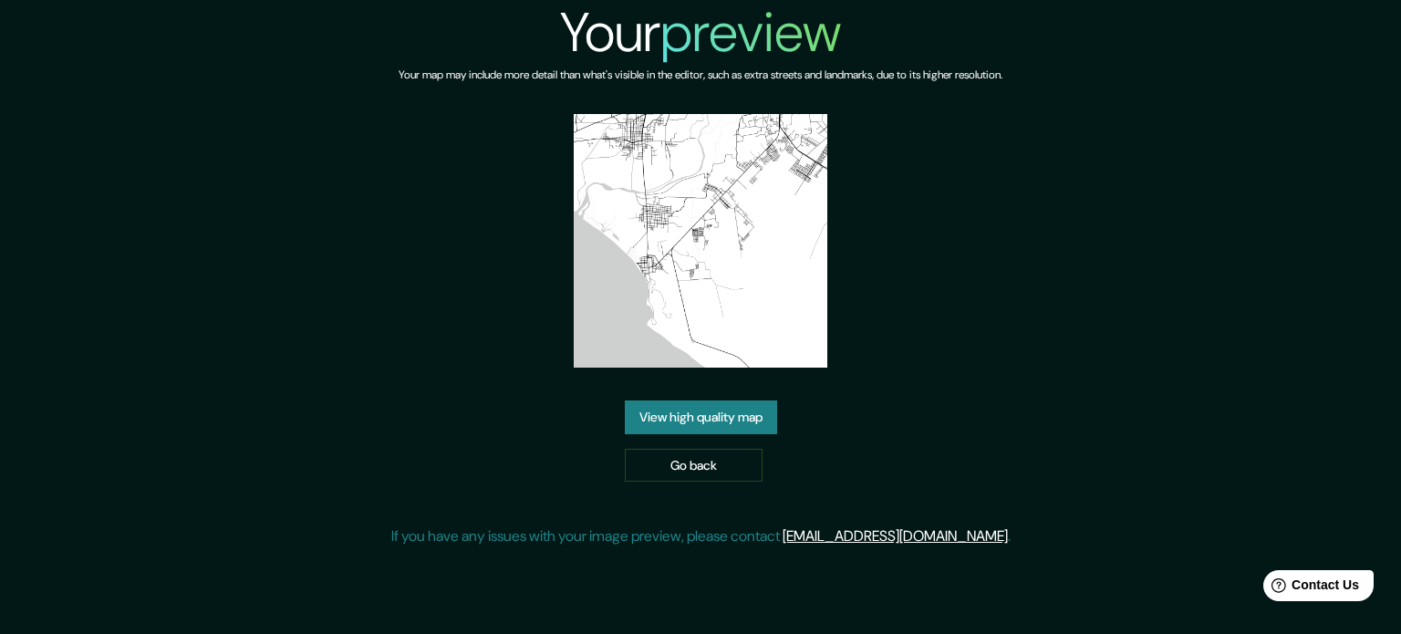
click at [720, 429] on link "View high quality map" at bounding box center [701, 417] width 152 height 34
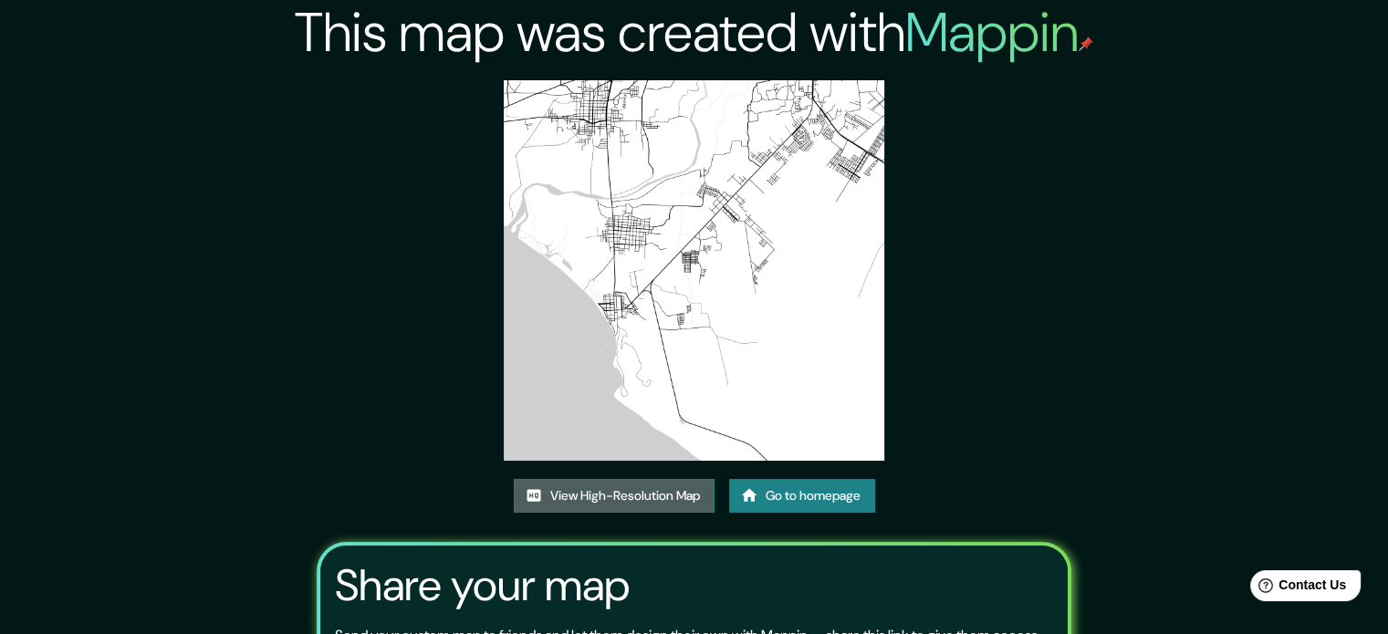
click at [620, 487] on link "View High-Resolution Map" at bounding box center [614, 496] width 201 height 34
